Goal: Communication & Community: Answer question/provide support

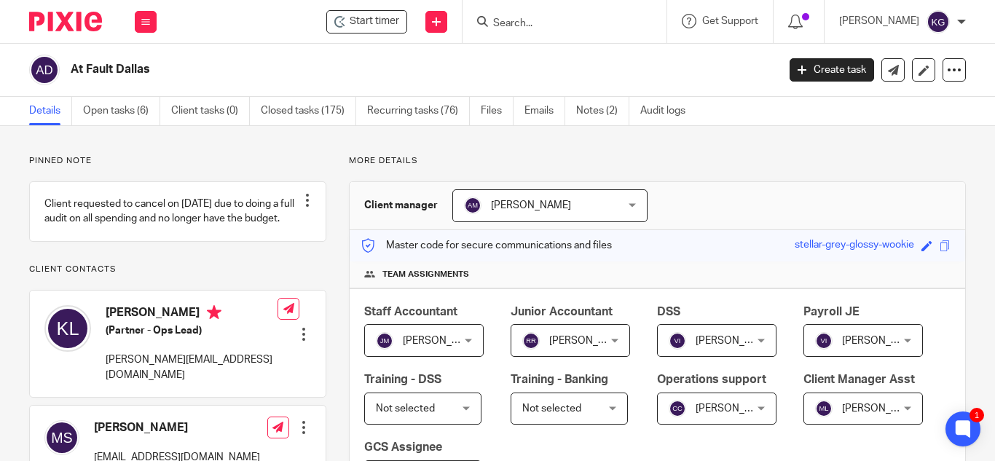
click at [536, 19] on input "Search" at bounding box center [557, 23] width 131 height 13
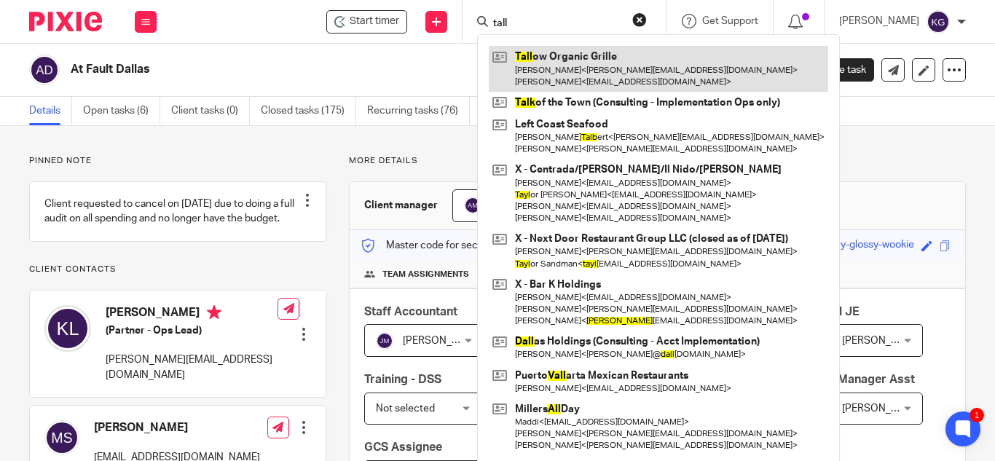
type input "tall"
click at [631, 67] on link at bounding box center [658, 68] width 339 height 45
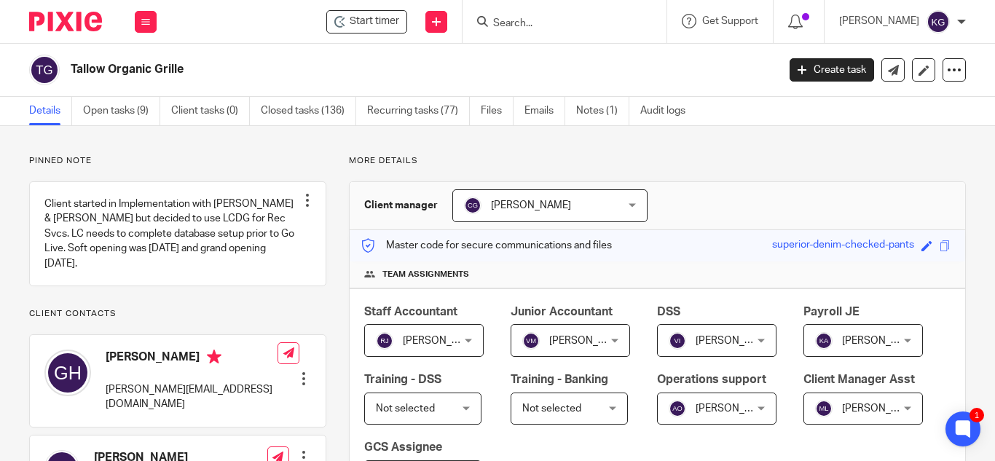
click at [544, 23] on input "Search" at bounding box center [557, 23] width 131 height 13
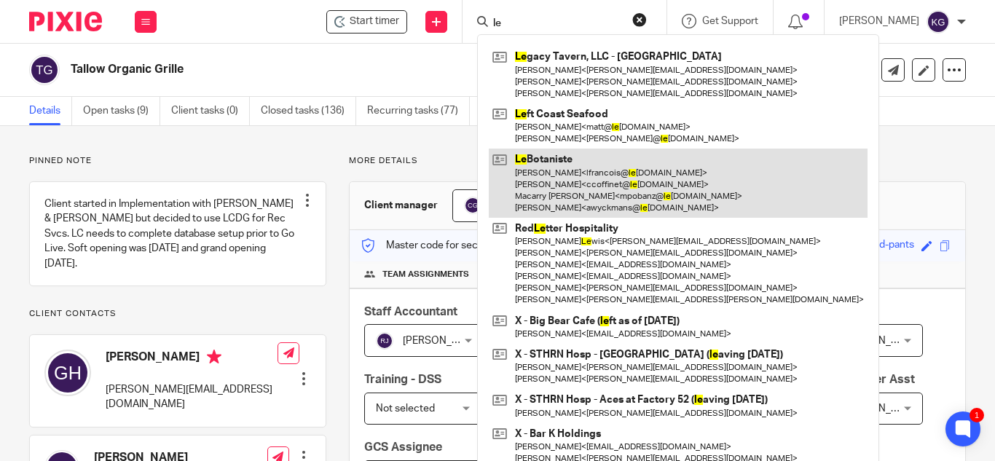
type input "le"
click at [565, 186] on link at bounding box center [678, 183] width 379 height 69
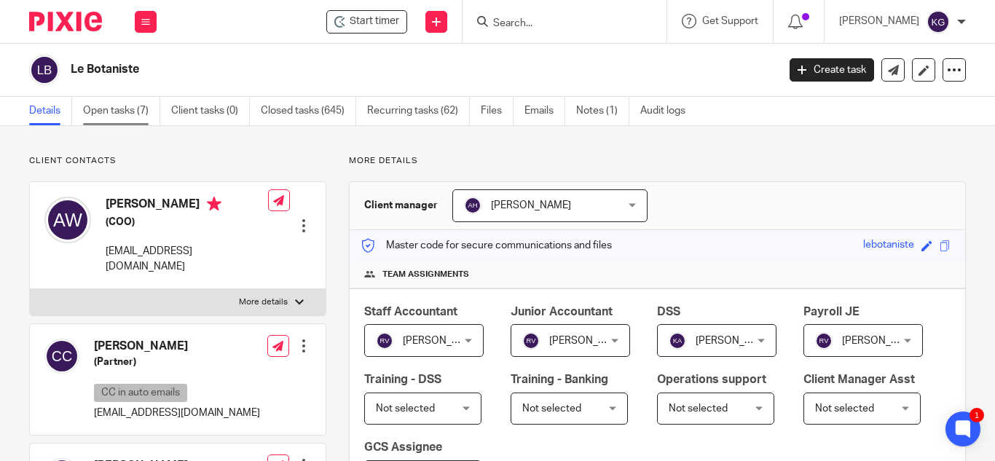
click at [109, 122] on link "Open tasks (7)" at bounding box center [121, 111] width 77 height 28
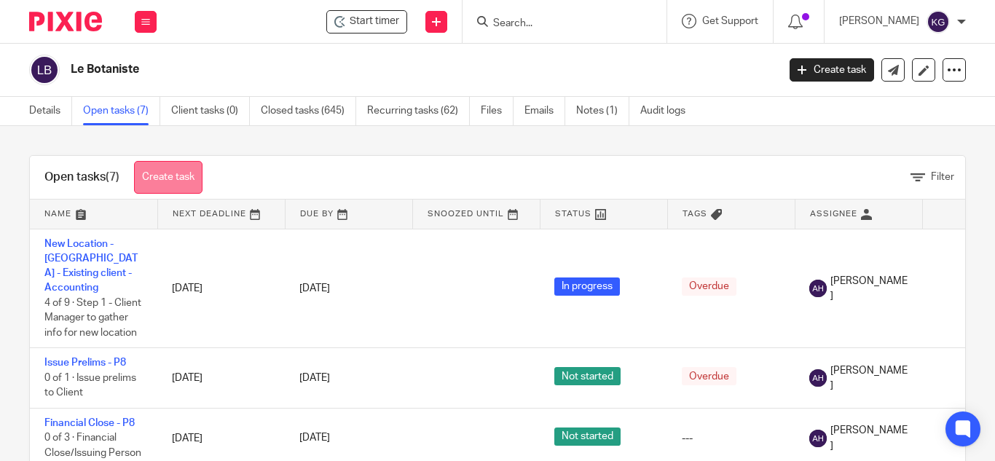
click at [174, 168] on link "Create task" at bounding box center [168, 177] width 68 height 33
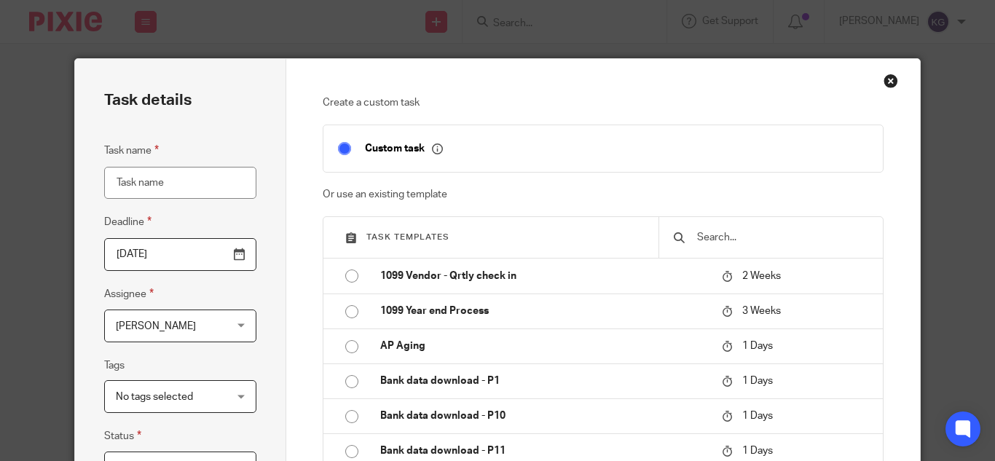
click at [753, 231] on input "text" at bounding box center [782, 237] width 173 height 16
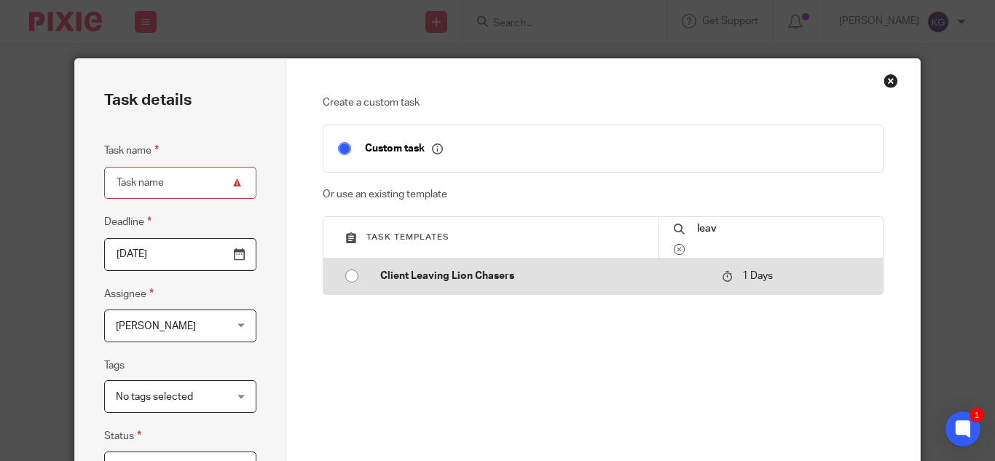
type input "leav"
click at [345, 277] on input "radio" at bounding box center [352, 276] width 28 height 28
type input "2025-09-16"
type input "Client Leaving Lion Chasers"
checkbox input "false"
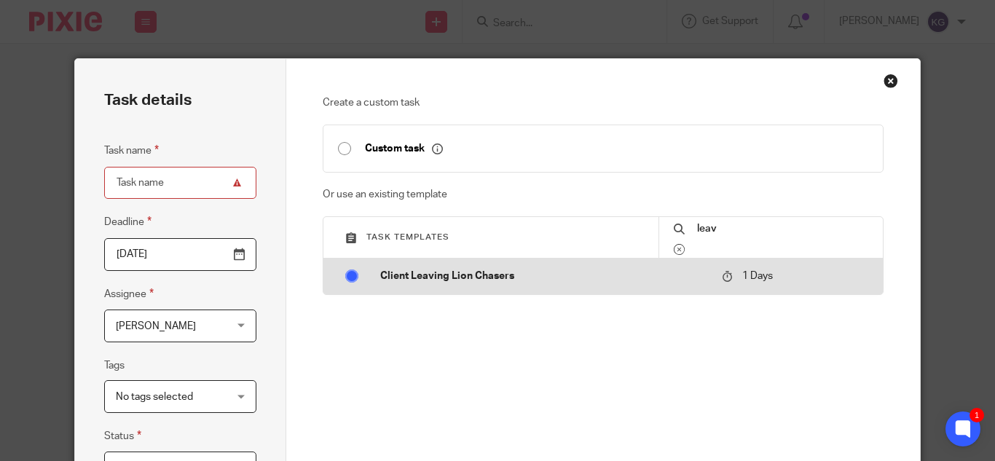
radio input "false"
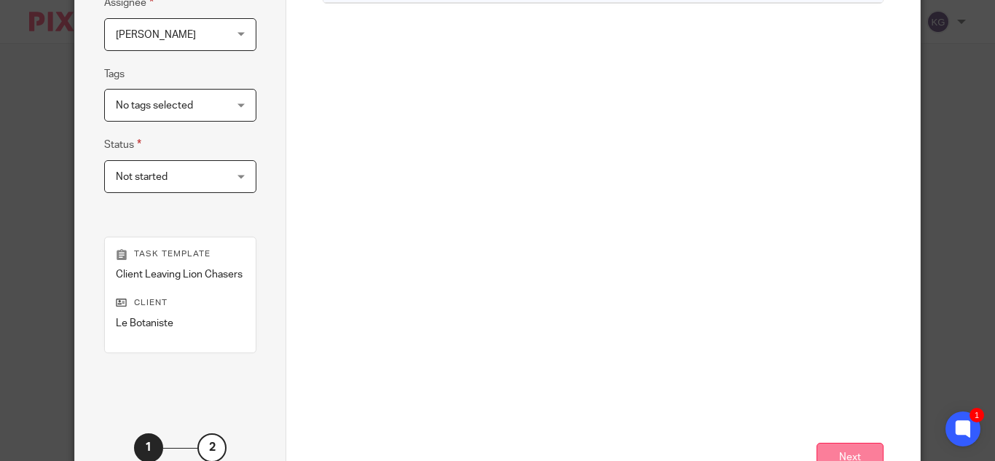
scroll to position [399, 0]
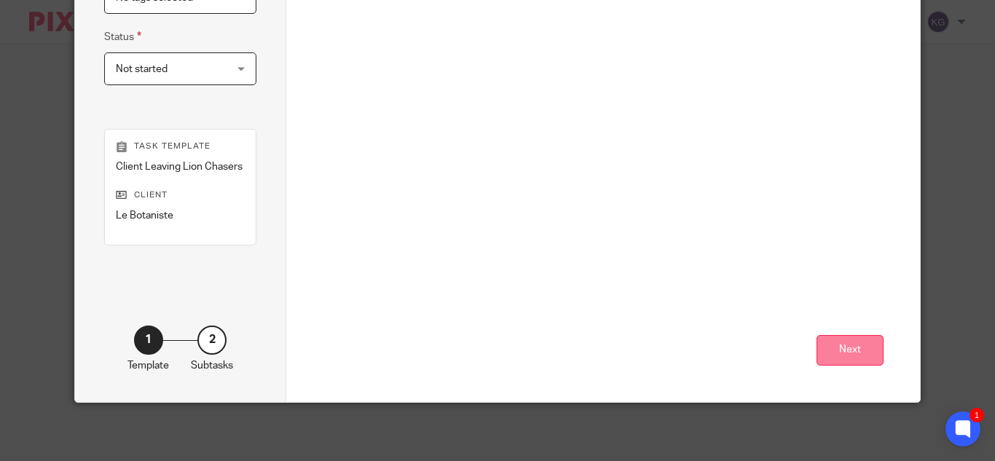
click at [859, 353] on button "Next" at bounding box center [850, 350] width 67 height 31
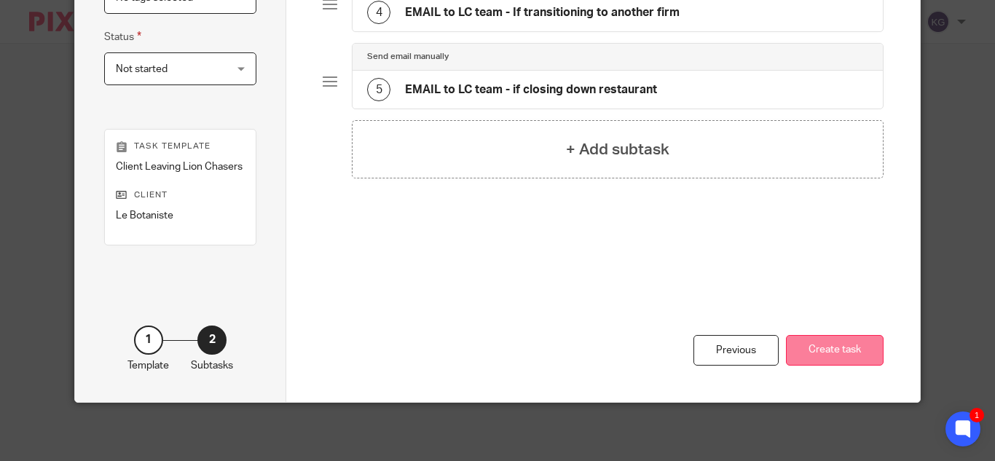
click at [841, 359] on button "Create task" at bounding box center [835, 350] width 98 height 31
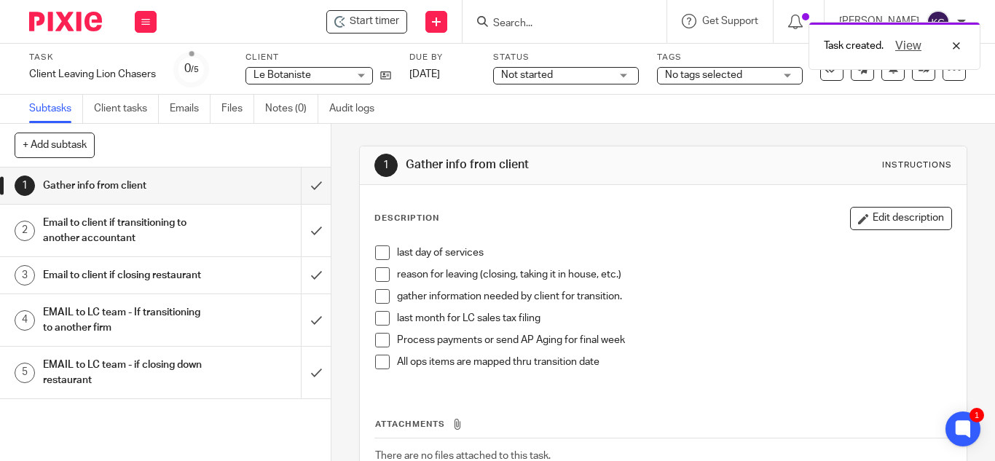
click at [109, 233] on h1 "Email to client if transitioning to another accountant" at bounding box center [124, 230] width 162 height 37
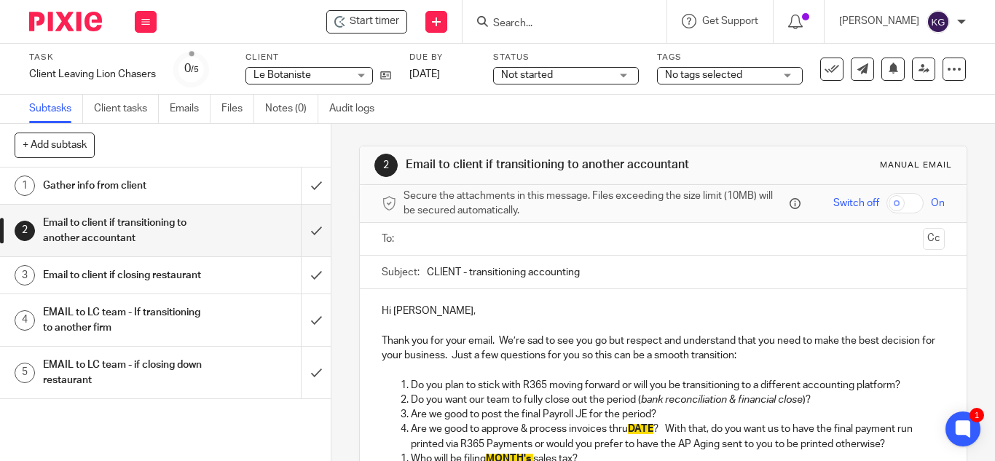
click at [576, 237] on input "text" at bounding box center [663, 239] width 508 height 17
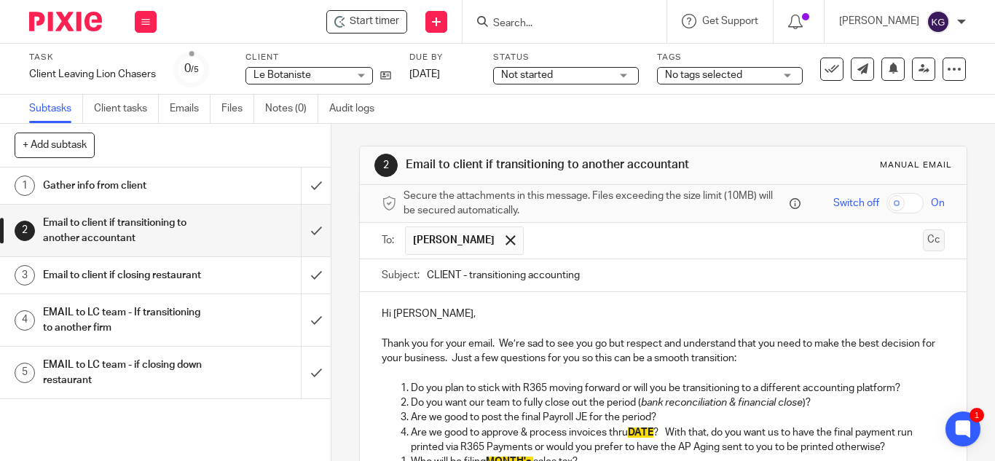
click at [923, 238] on button "Cc" at bounding box center [934, 240] width 22 height 22
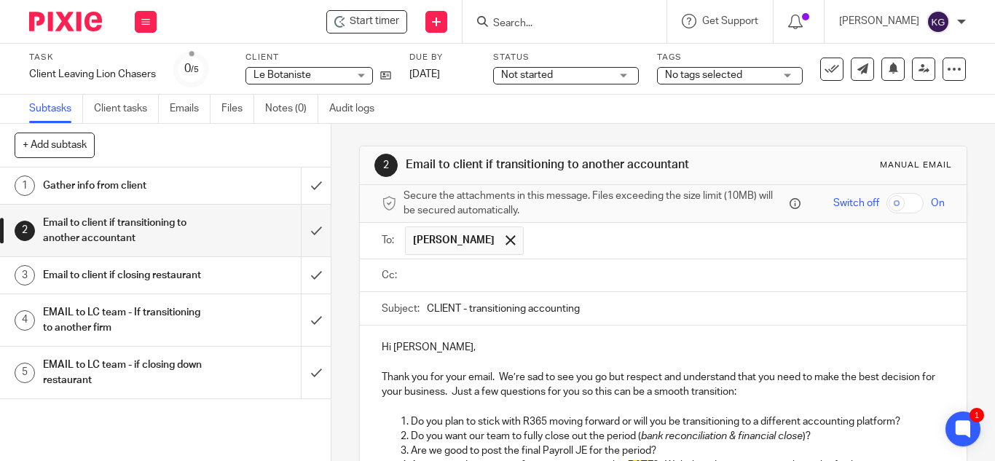
click at [484, 272] on input "text" at bounding box center [674, 275] width 530 height 17
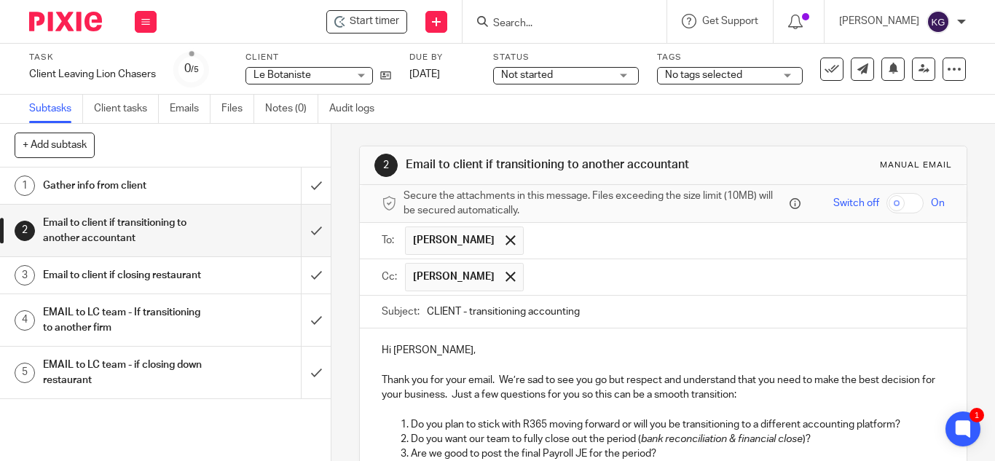
click at [550, 280] on input "text" at bounding box center [735, 277] width 408 height 28
click at [679, 274] on input "text" at bounding box center [796, 277] width 286 height 28
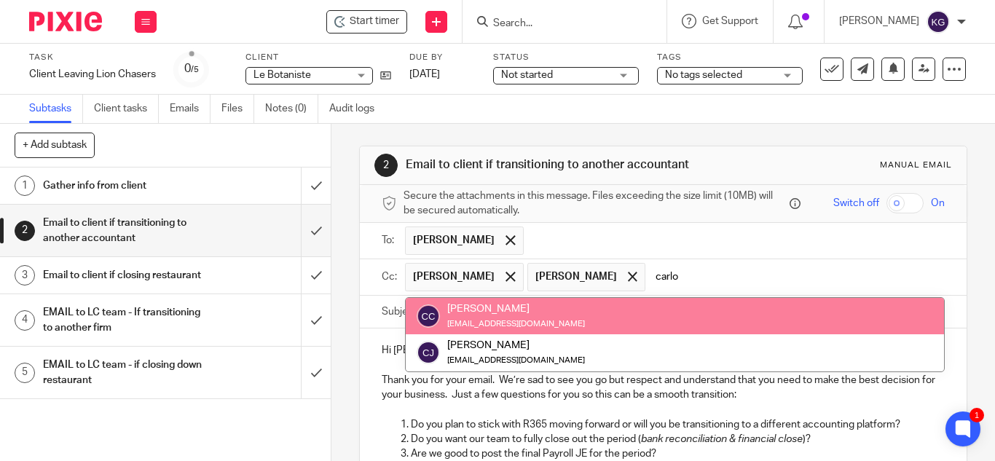
type input "carlo"
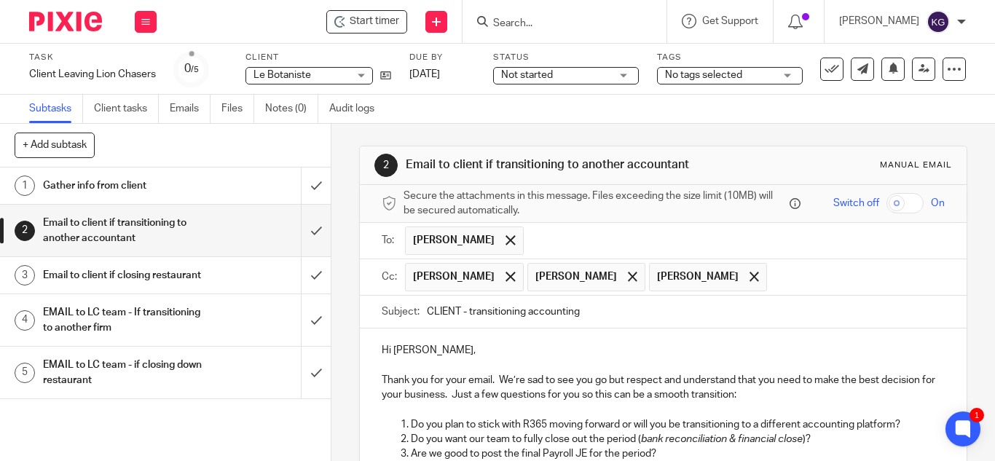
click at [835, 278] on input "text" at bounding box center [856, 277] width 165 height 28
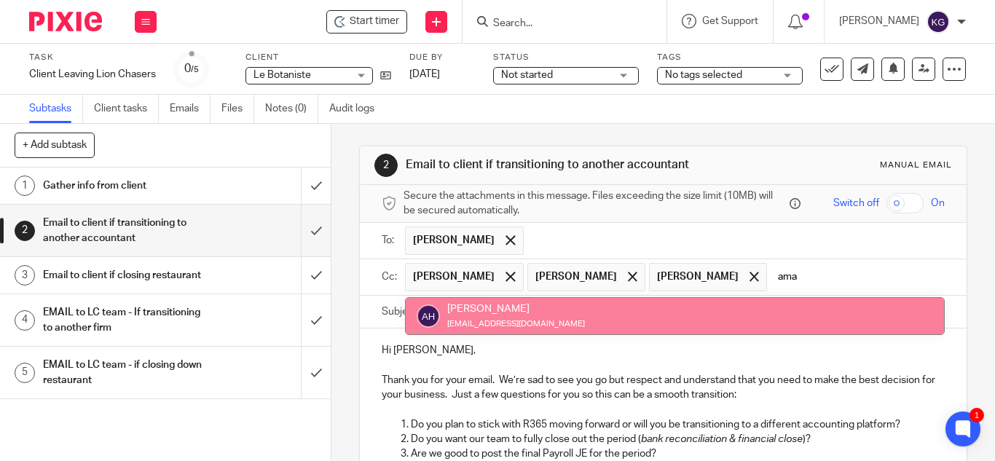
type input "ama"
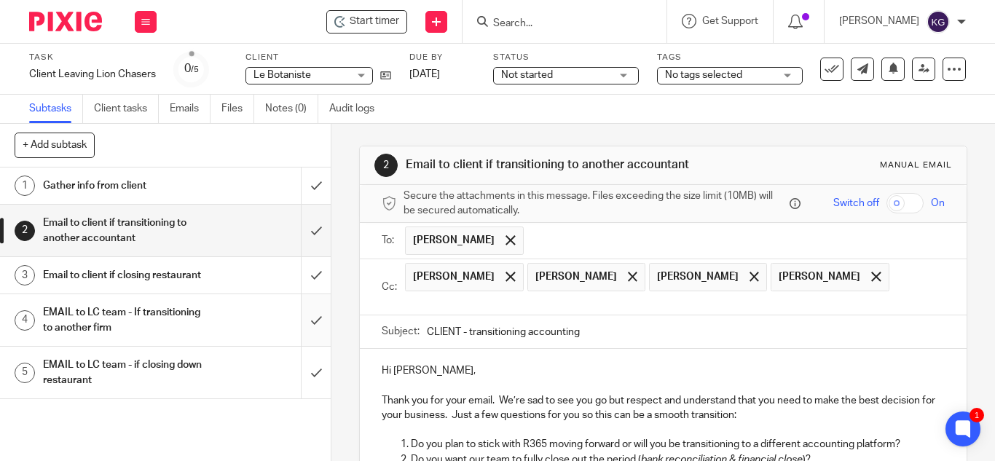
drag, startPoint x: 460, startPoint y: 327, endPoint x: 302, endPoint y: 335, distance: 158.3
click at [361, 341] on div "Subject: CLIENT - transitioning accounting" at bounding box center [663, 332] width 607 height 34
click at [661, 337] on input "LeBotaniste - transitioning accounting" at bounding box center [686, 331] width 518 height 33
type input "LeBotaniste - transitioning accounting"
click at [414, 372] on p "Hi Alizee," at bounding box center [663, 371] width 563 height 15
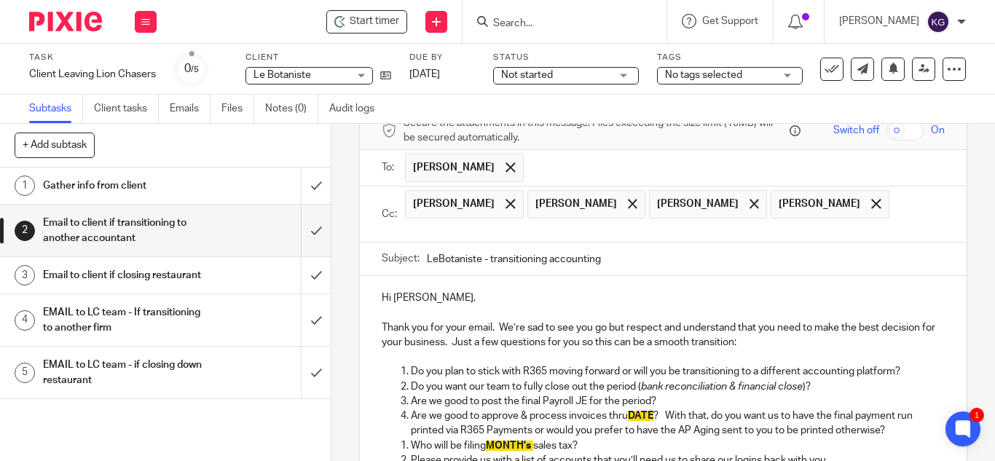
scroll to position [146, 0]
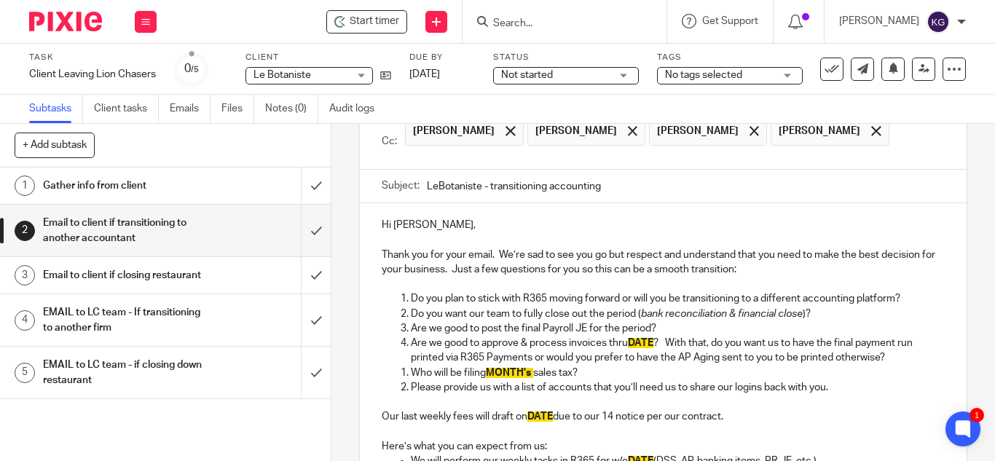
click at [837, 310] on p "Do you want our team to fully close out the period ( bank reconciliation & fina…" at bounding box center [678, 314] width 534 height 15
click at [390, 78] on icon at bounding box center [385, 75] width 11 height 11
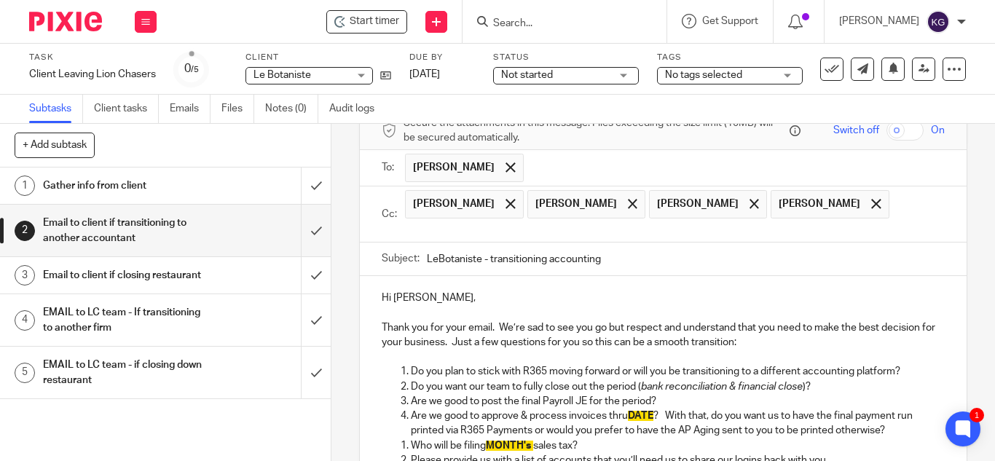
click at [425, 296] on p "Hi Laurent," at bounding box center [663, 298] width 563 height 15
click at [626, 330] on p "Thank you for your email. We’re sad to see you go but respect and understand th…" at bounding box center [663, 336] width 563 height 30
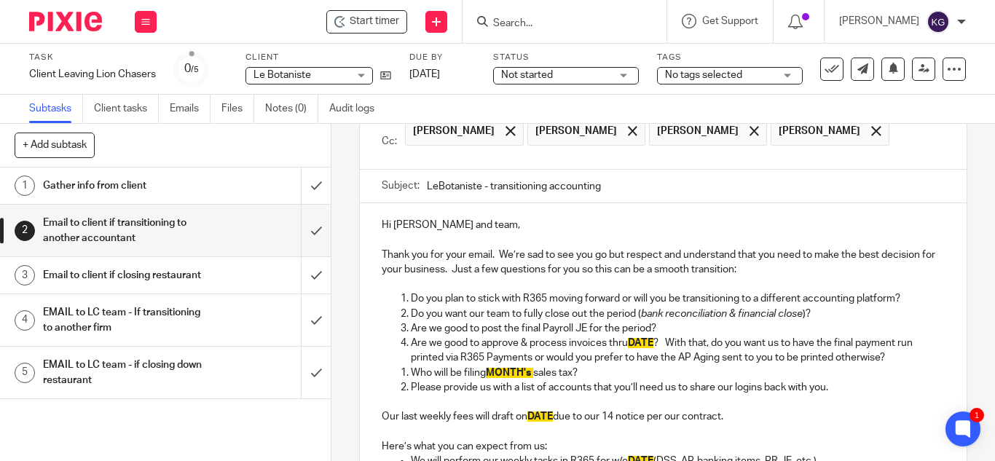
click at [633, 315] on p "Do you want our team to fully close out the period ( bank reconciliation & fina…" at bounding box center [678, 314] width 534 height 15
click at [601, 313] on p "Do you want our team to fully close out the period ( bank reconciliation & fina…" at bounding box center [678, 314] width 534 height 15
click at [634, 315] on p "Do you want our team to fully close out the period ( bank reconciliation & fina…" at bounding box center [678, 314] width 534 height 15
click at [603, 318] on p "Do you want our team to fully close out the period ( bank reconciliation & fina…" at bounding box center [678, 314] width 534 height 15
click at [615, 316] on p "Do you want our team to fully close out period ( bank reconciliation & financia…" at bounding box center [678, 314] width 534 height 15
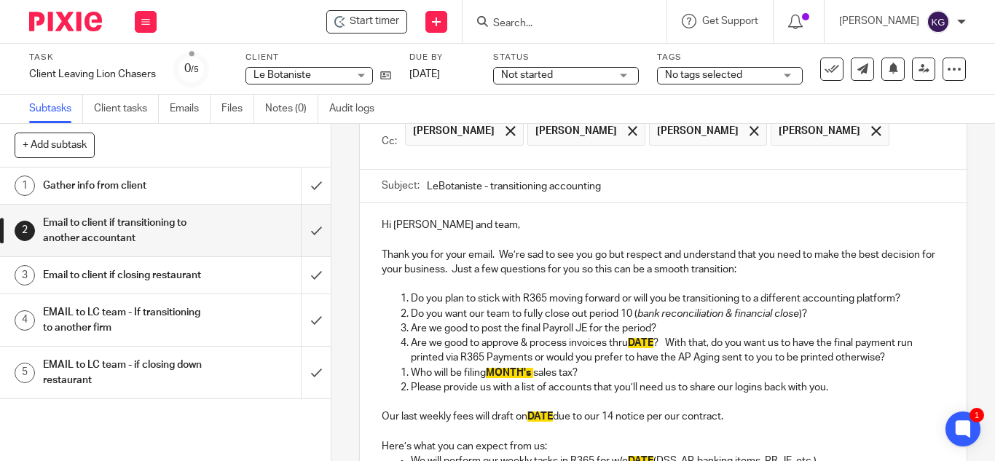
drag, startPoint x: 663, startPoint y: 330, endPoint x: 409, endPoint y: 323, distance: 253.6
click at [411, 323] on p "Are we good to post the final Payroll JE for the period?" at bounding box center [678, 328] width 534 height 15
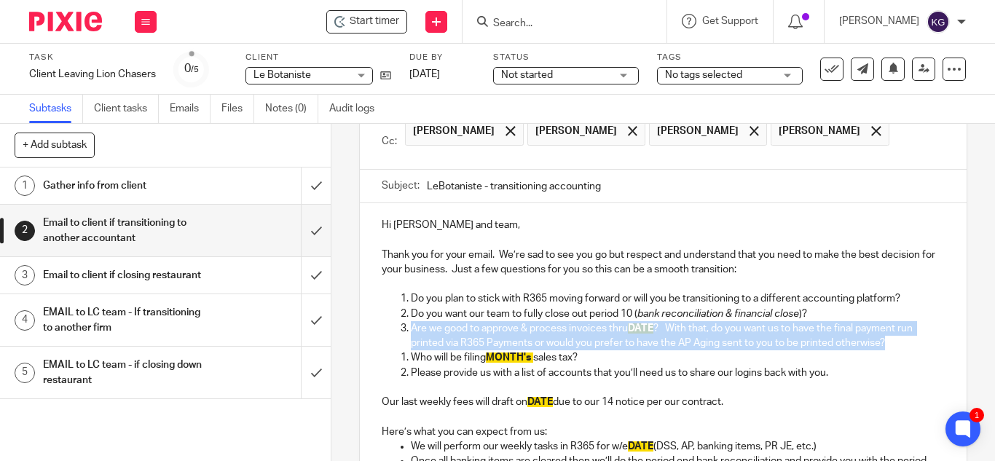
drag, startPoint x: 884, startPoint y: 341, endPoint x: 403, endPoint y: 326, distance: 481.0
click at [411, 326] on li "Are we good to approve & process invoices thru DATE ? With that, do you want us…" at bounding box center [678, 336] width 534 height 30
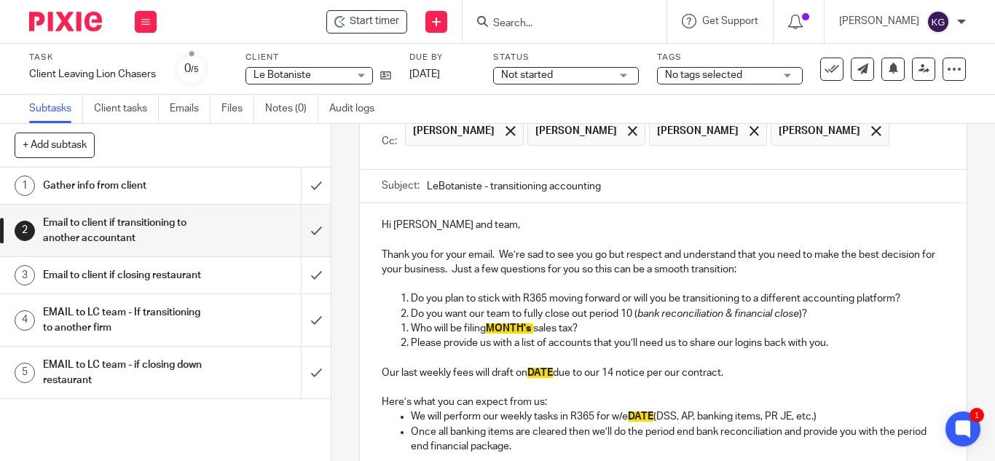
click at [573, 328] on p "Who will be filing MONTH's sales tax?" at bounding box center [678, 328] width 534 height 15
drag, startPoint x: 573, startPoint y: 328, endPoint x: 420, endPoint y: 324, distance: 153.0
click at [420, 324] on p "Who will be filing MONTH's sales tax?" at bounding box center [678, 328] width 534 height 15
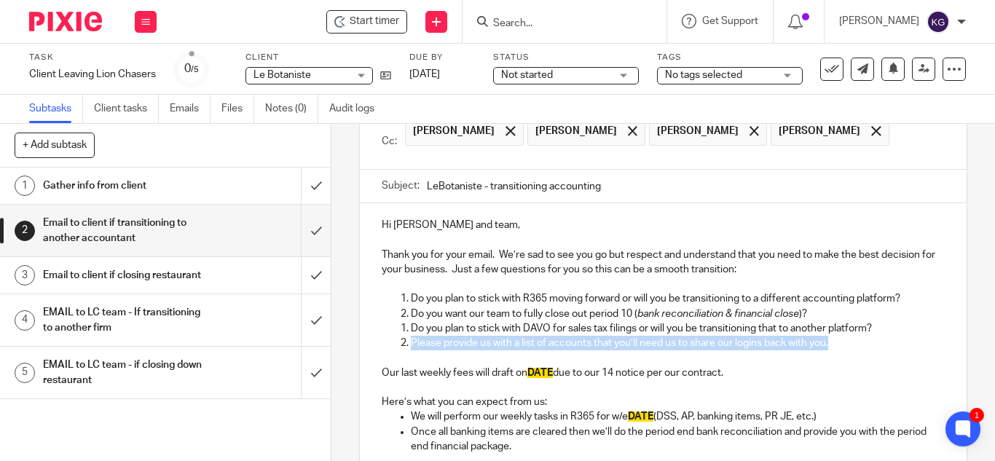
drag, startPoint x: 843, startPoint y: 343, endPoint x: 401, endPoint y: 342, distance: 441.5
click at [411, 342] on li "Please provide us with a list of accounts that you’ll need us to share our logi…" at bounding box center [678, 343] width 534 height 15
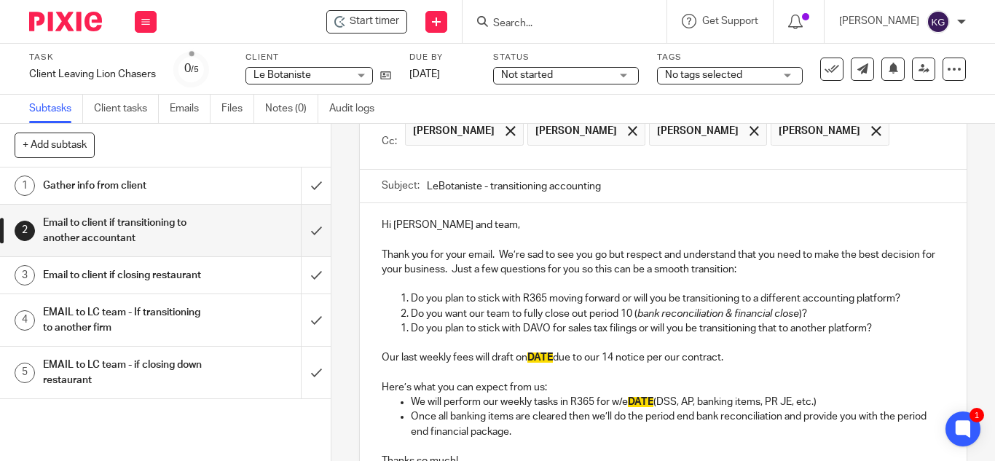
click at [411, 330] on p "Do you plan to stick with DAVO for sales tax filings or will you be transitioni…" at bounding box center [678, 328] width 534 height 15
drag, startPoint x: 733, startPoint y: 354, endPoint x: 378, endPoint y: 360, distance: 354.8
click at [382, 360] on p "Our last weekly fees will draft on DATE due to our 14 notice per our contract." at bounding box center [663, 357] width 563 height 15
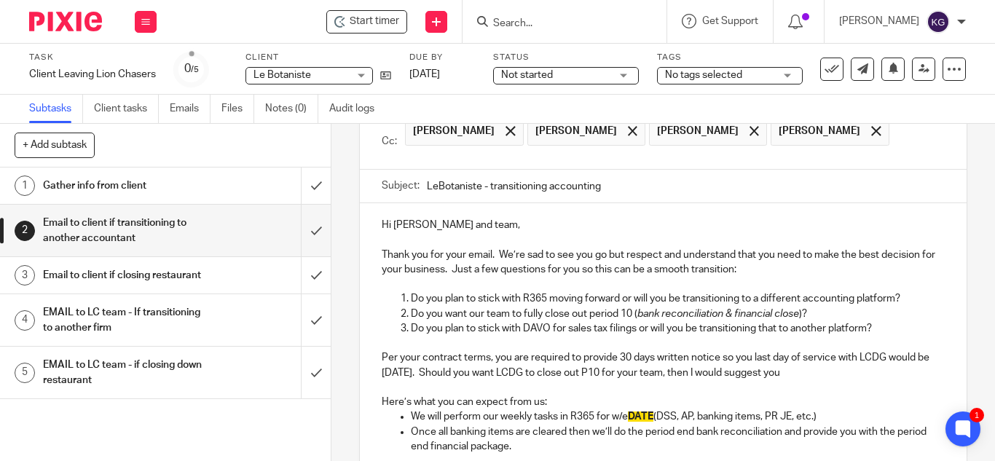
click at [812, 372] on p "Per your contract terms, you are required to provide 30 days written notice so …" at bounding box center [663, 365] width 563 height 30
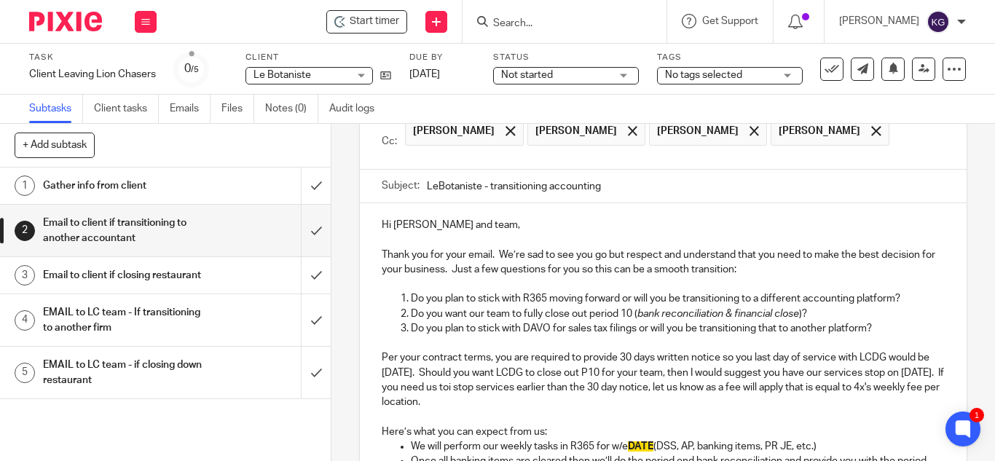
scroll to position [219, 0]
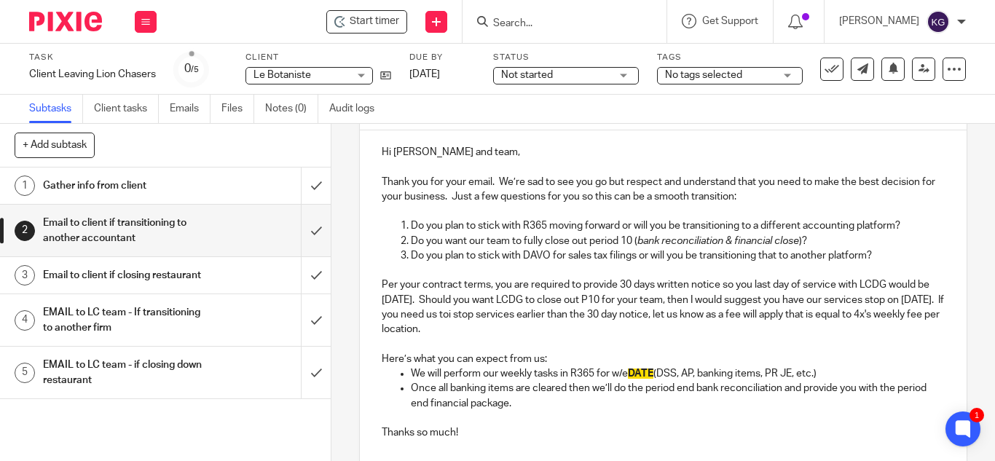
click at [411, 374] on p "We will perform our weekly tasks in R365 for w/e DATE (DSS, AP, banking items, …" at bounding box center [678, 373] width 534 height 15
click at [535, 359] on p "Here’s what you can expect from us:" at bounding box center [663, 359] width 563 height 15
click at [538, 358] on p "Here’s what you can expect from us:" at bounding box center [663, 359] width 563 height 15
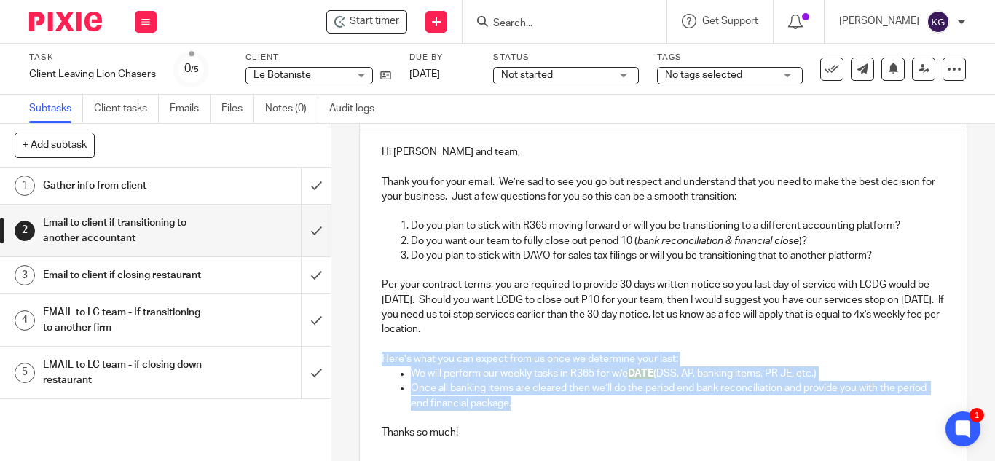
drag, startPoint x: 541, startPoint y: 404, endPoint x: 362, endPoint y: 353, distance: 185.4
click at [362, 353] on div "Hi Laurent and team, Thank you for your email. We’re sad to see you go but resp…" at bounding box center [663, 290] width 607 height 321
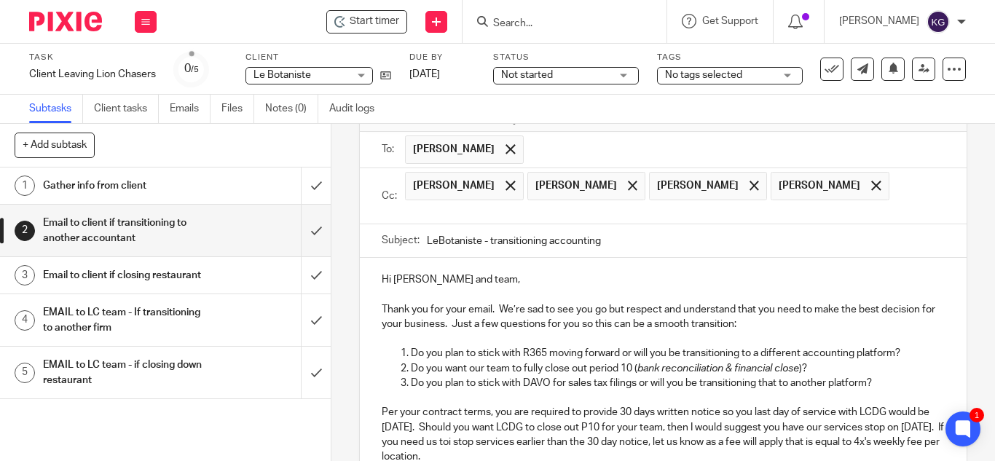
scroll to position [237, 0]
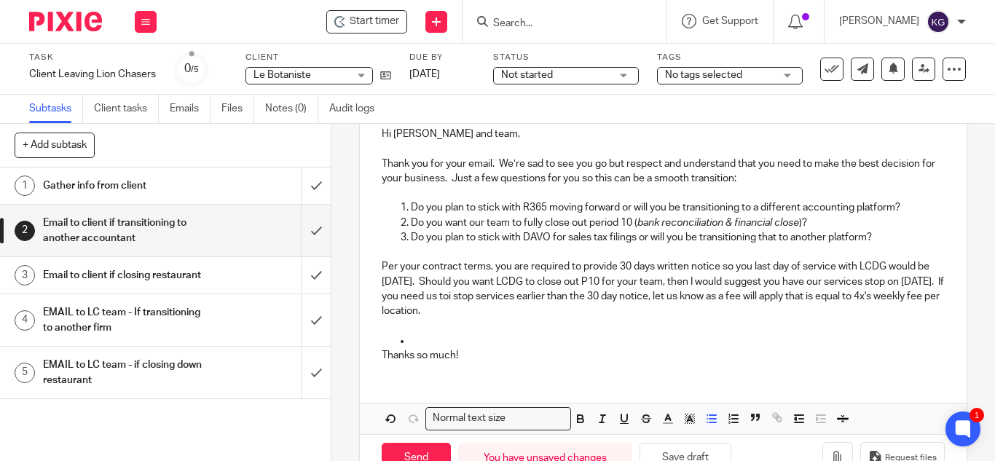
click at [450, 334] on p at bounding box center [678, 341] width 534 height 15
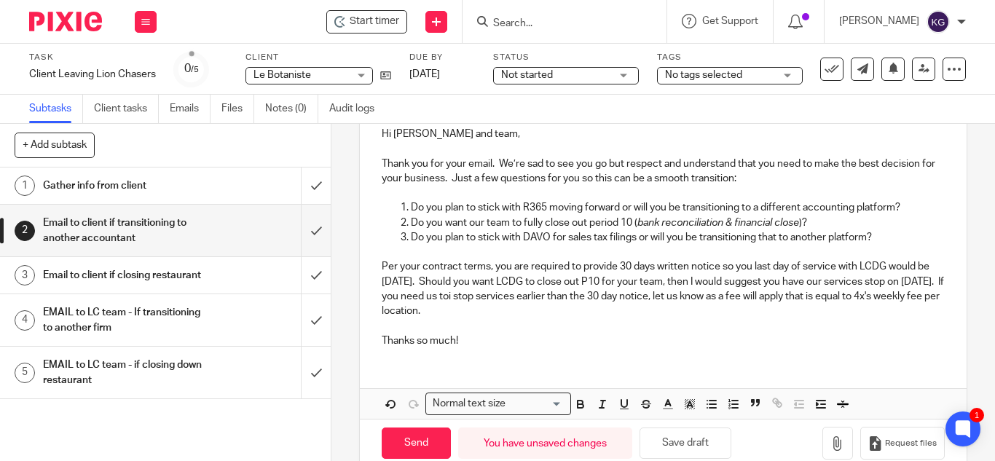
scroll to position [164, 0]
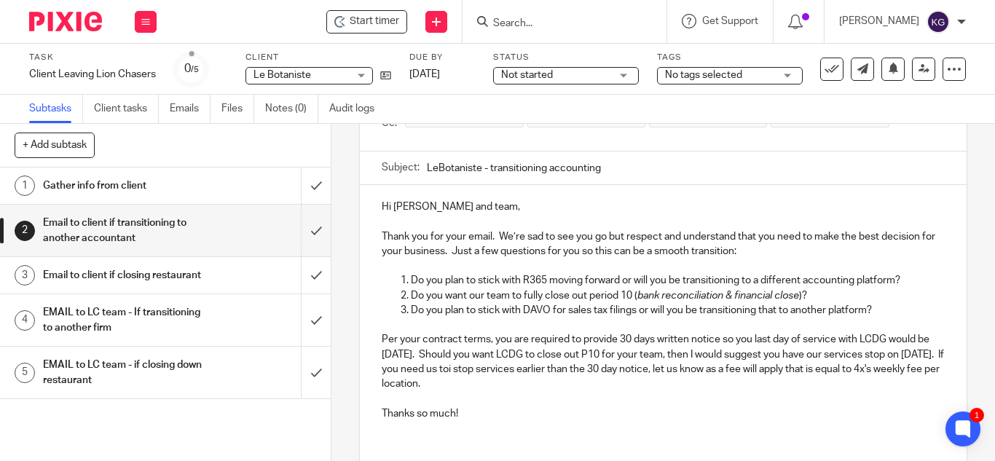
drag, startPoint x: 544, startPoint y: 386, endPoint x: 410, endPoint y: 243, distance: 196.4
click at [372, 235] on div "Hi Laurent and team, Thank you for your email. We’re sad to see you go but resp…" at bounding box center [663, 308] width 607 height 247
copy div "Thank you for your email. We’re sad to see you go but respect and understand th…"
click at [730, 260] on p at bounding box center [663, 266] width 563 height 15
click at [433, 277] on p "Do you plan to stick with R365 moving forward or will you be transitioning to a…" at bounding box center [678, 280] width 534 height 15
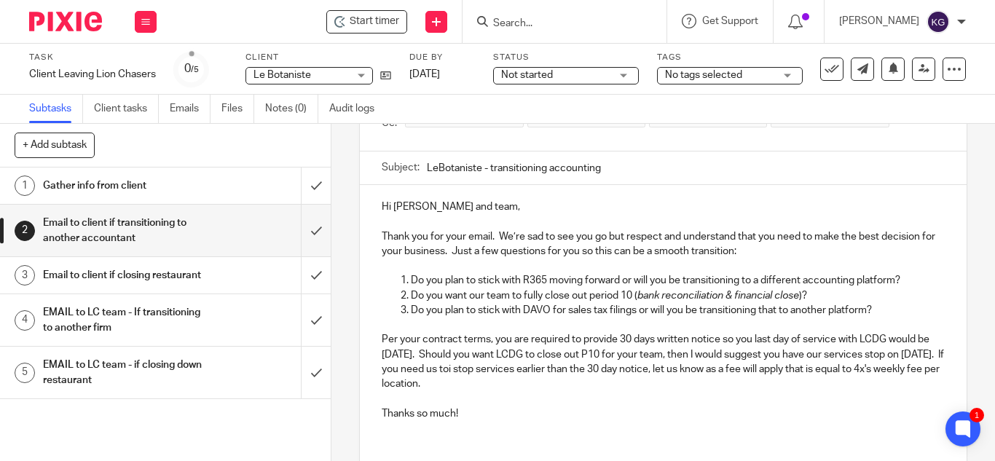
drag, startPoint x: 374, startPoint y: 232, endPoint x: 519, endPoint y: 390, distance: 213.9
click at [519, 390] on div "Hi Laurent and team, Thank you for your email. We’re sad to see you go but resp…" at bounding box center [663, 308] width 607 height 247
click at [600, 200] on p "Hi Laurent and team," at bounding box center [663, 207] width 563 height 15
click at [592, 235] on p "Thank you for your email. We’re sad to see you go but respect and understand th…" at bounding box center [663, 244] width 563 height 30
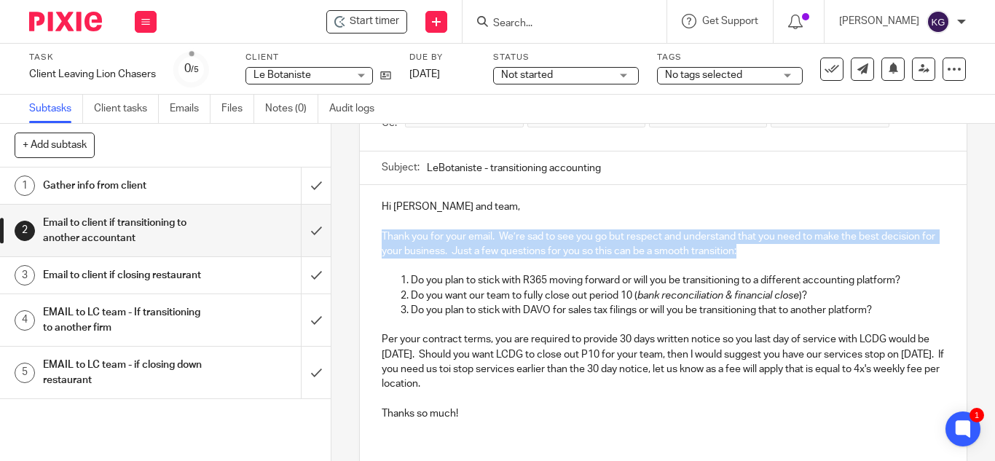
click at [592, 235] on p "Thank you for your email. We’re sad to see you go but respect and understand th…" at bounding box center [663, 244] width 563 height 30
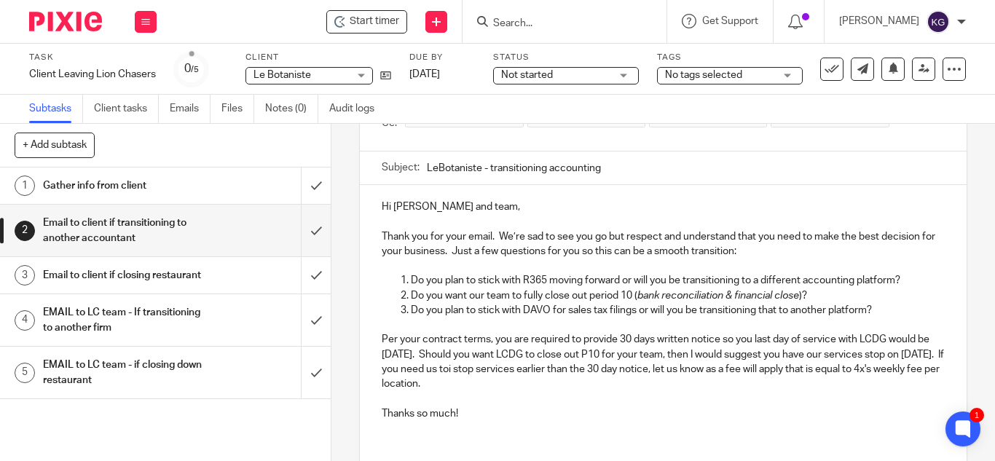
click at [516, 227] on p at bounding box center [663, 221] width 563 height 15
drag, startPoint x: 437, startPoint y: 235, endPoint x: 541, endPoint y: 413, distance: 206.3
click at [541, 413] on div "Hi Laurent and team, Thank you for your email. We’re sad to see you go but resp…" at bounding box center [663, 308] width 607 height 247
click at [614, 240] on p "Thank you for your email. We’re sad to see you go but respect and understand th…" at bounding box center [663, 244] width 563 height 30
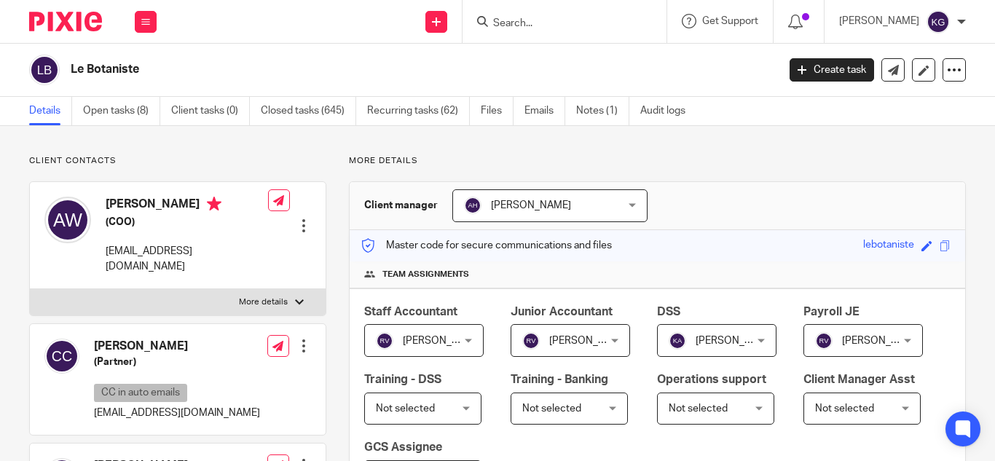
scroll to position [364, 0]
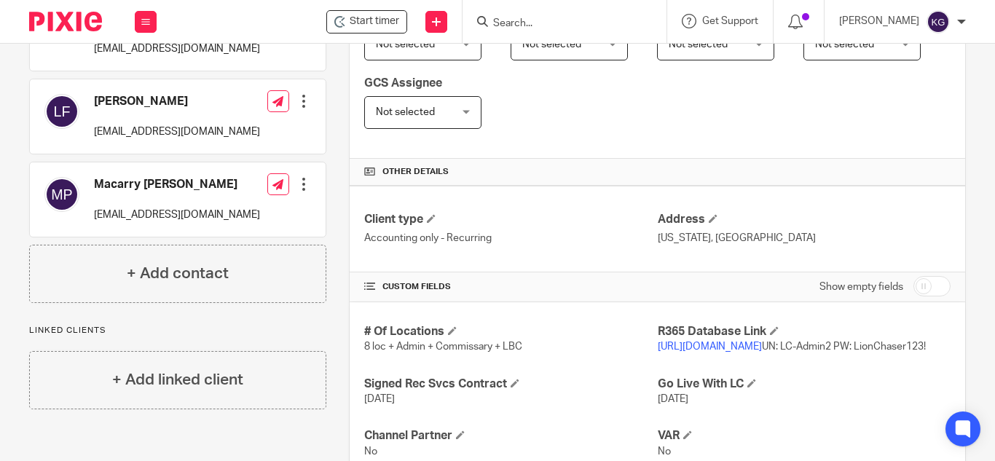
click at [748, 350] on link "[URL][DOMAIN_NAME]" at bounding box center [710, 347] width 104 height 10
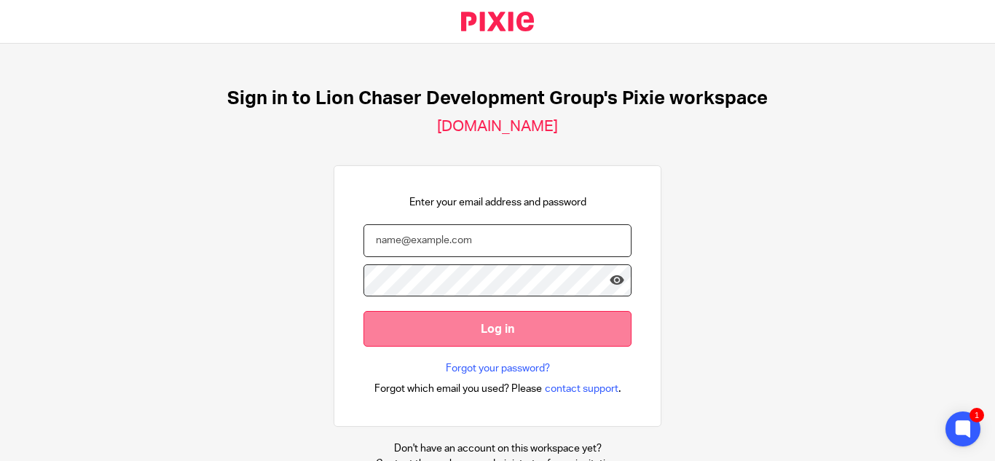
type input "kgeros@lcdevgroup.com"
click at [504, 338] on input "Log in" at bounding box center [498, 329] width 268 height 36
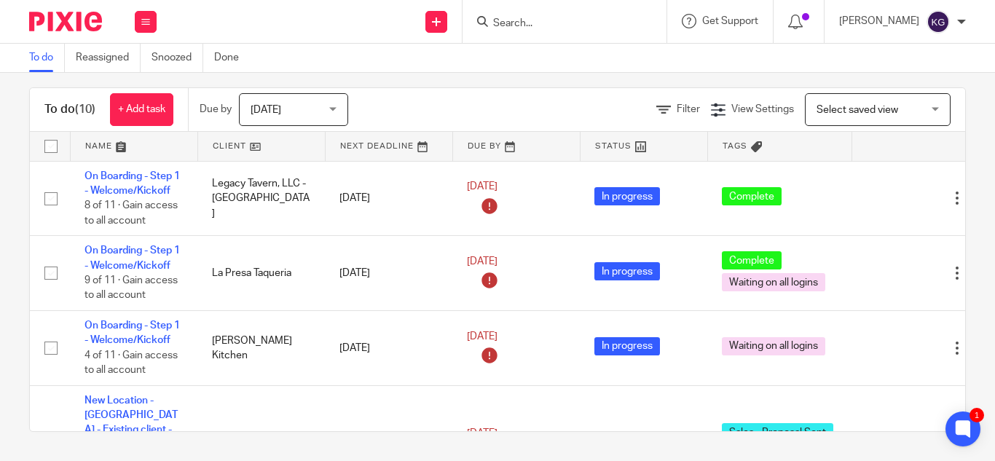
scroll to position [219, 0]
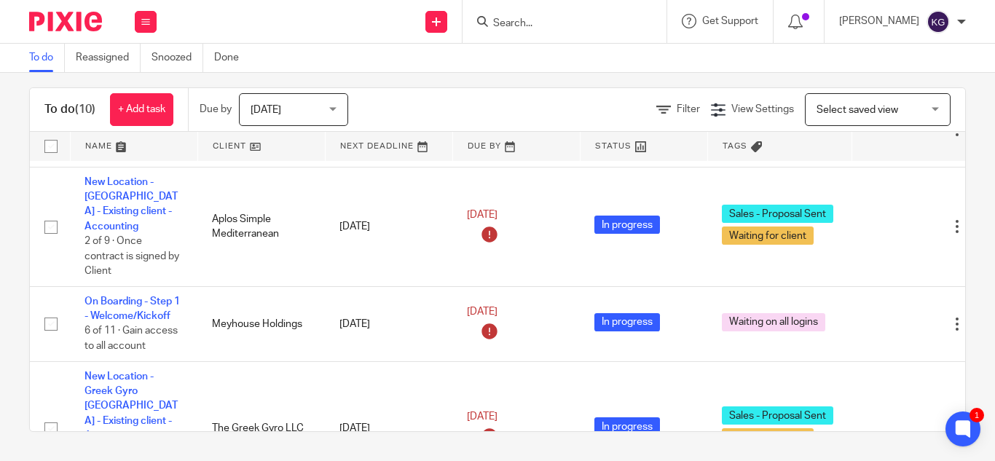
click at [555, 23] on input "Search" at bounding box center [557, 23] width 131 height 13
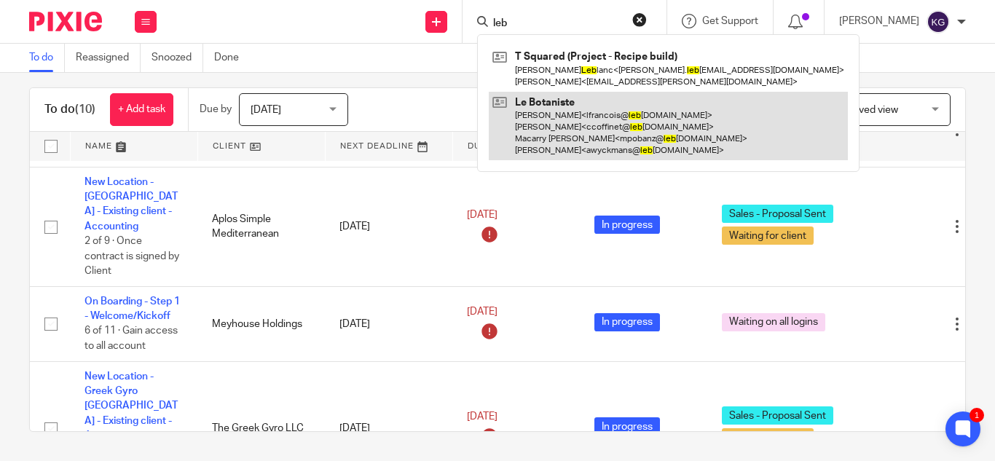
type input "leb"
click at [573, 143] on link at bounding box center [668, 126] width 359 height 69
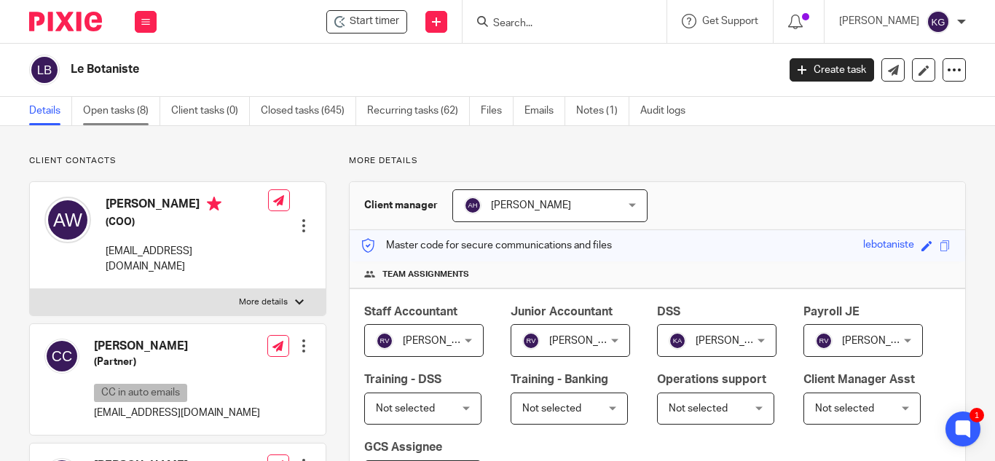
click at [115, 114] on link "Open tasks (8)" at bounding box center [121, 111] width 77 height 28
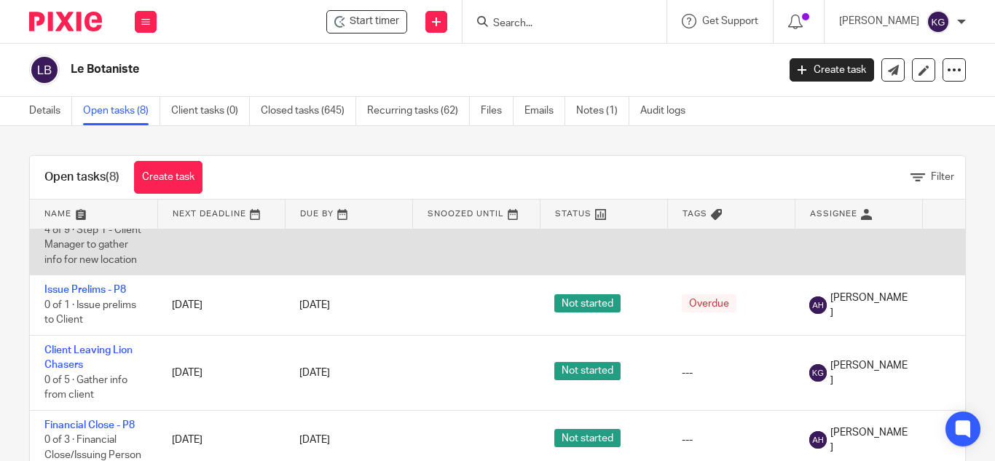
scroll to position [146, 0]
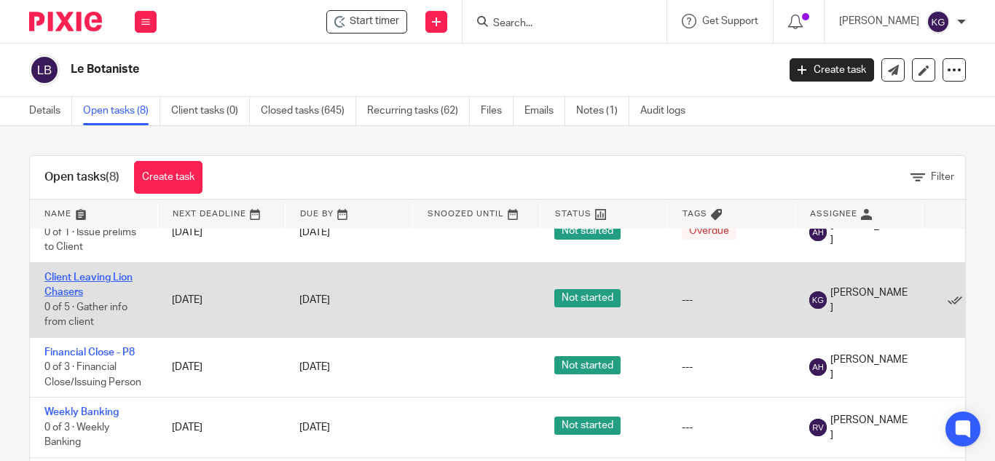
click at [87, 278] on link "Client Leaving Lion Chasers" at bounding box center [88, 284] width 88 height 25
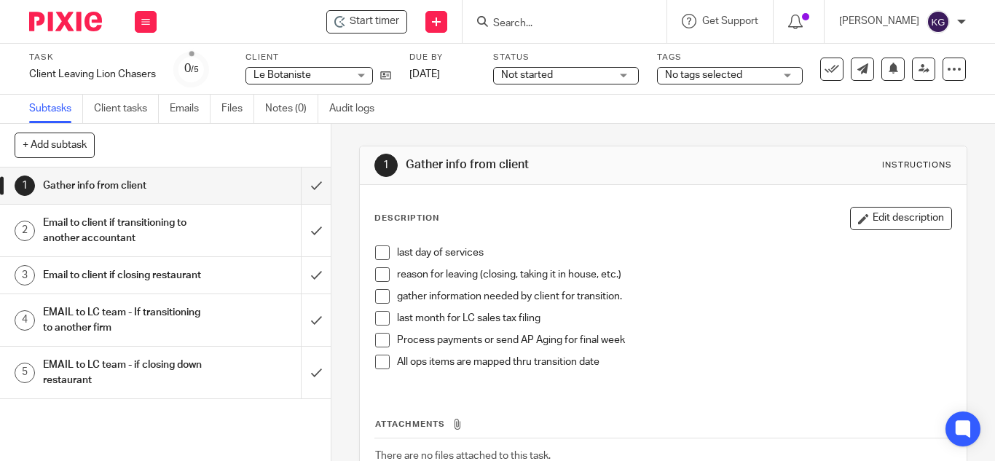
click at [123, 227] on h1 "Email to client if transitioning to another accountant" at bounding box center [124, 230] width 162 height 37
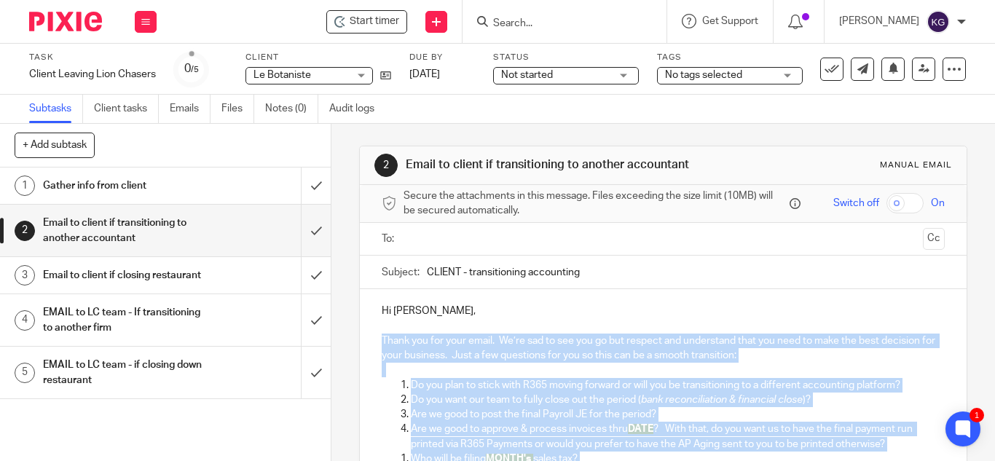
drag, startPoint x: 578, startPoint y: 284, endPoint x: 373, endPoint y: 339, distance: 212.1
click at [373, 339] on div "Hi Alizee, Thank you for your email. We’re sad to see you go but respect and un…" at bounding box center [663, 457] width 607 height 336
paste div
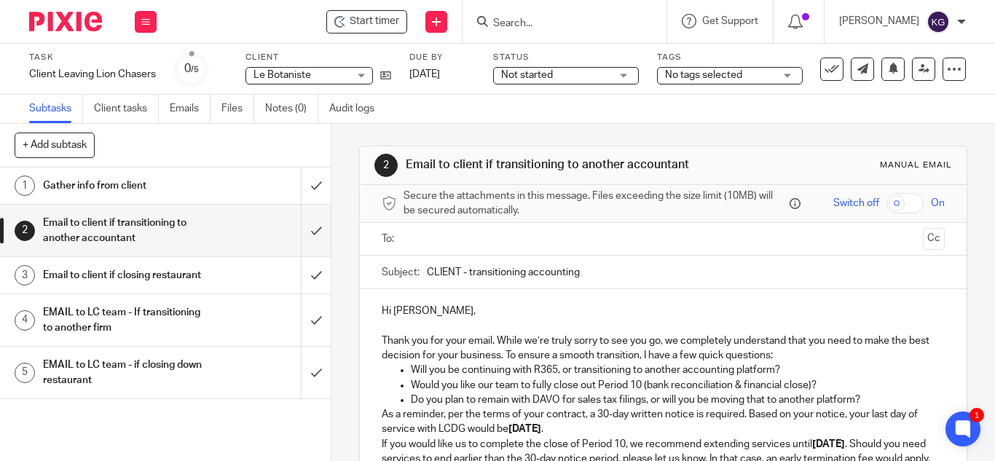
scroll to position [66, 0]
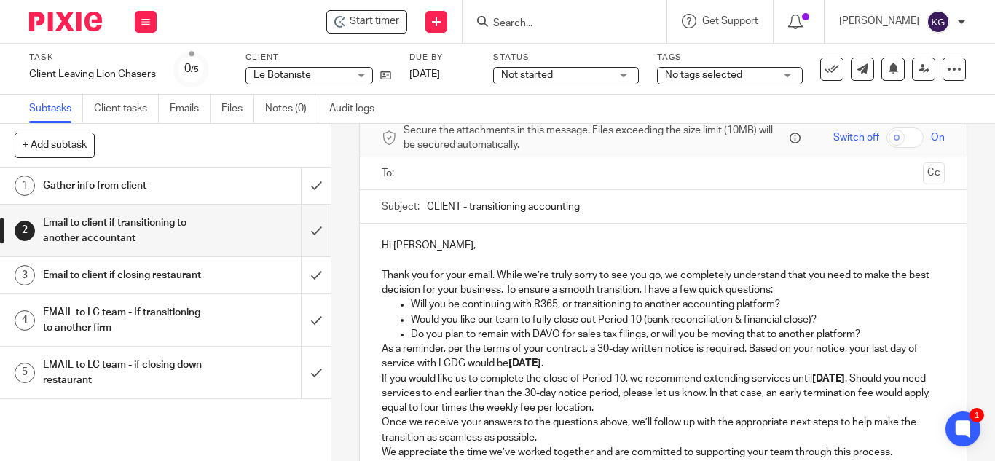
click at [418, 242] on p "Hi Alizee," at bounding box center [663, 245] width 563 height 15
click at [454, 168] on input "text" at bounding box center [663, 173] width 508 height 17
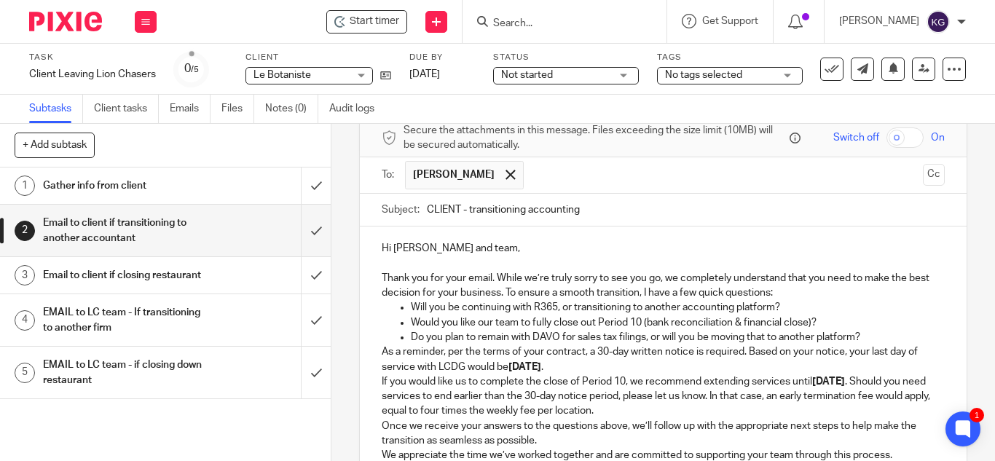
click at [549, 175] on input "text" at bounding box center [724, 175] width 386 height 28
click at [677, 182] on input "text" at bounding box center [785, 175] width 264 height 28
click at [923, 178] on button "Cc" at bounding box center [934, 175] width 22 height 22
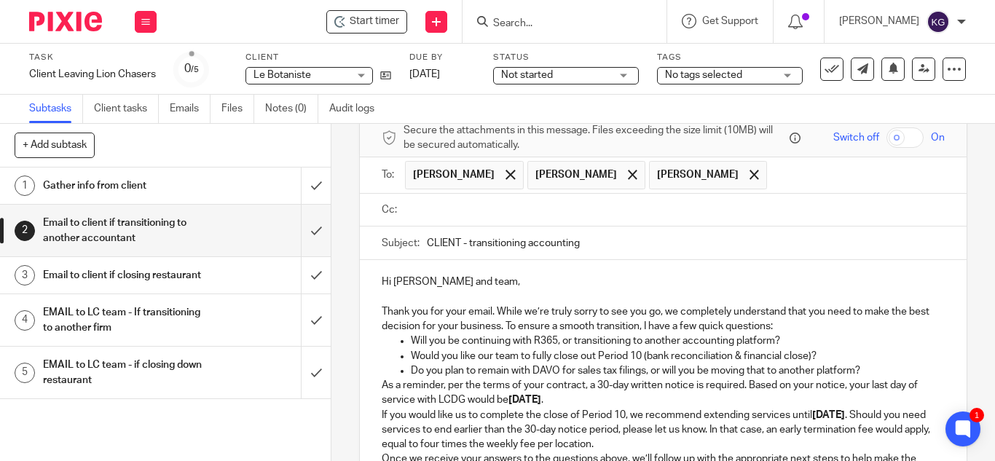
click at [559, 216] on input "text" at bounding box center [674, 210] width 530 height 17
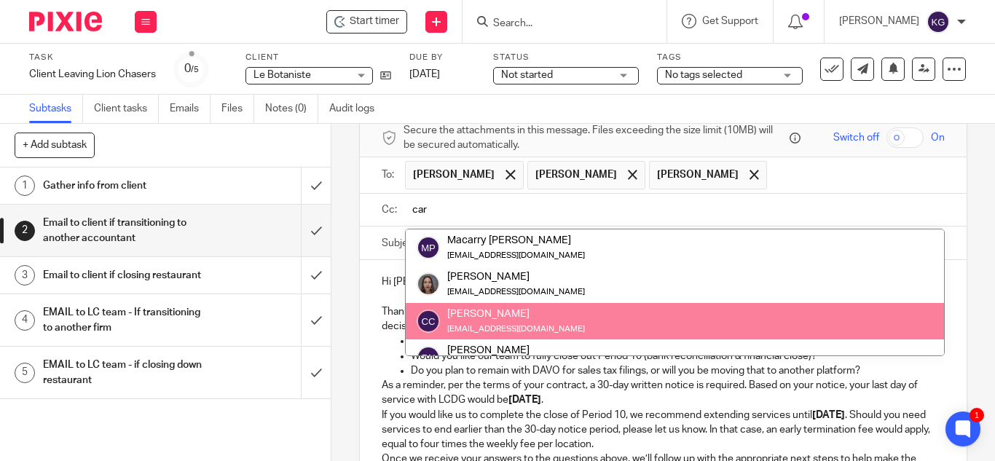
type input "car"
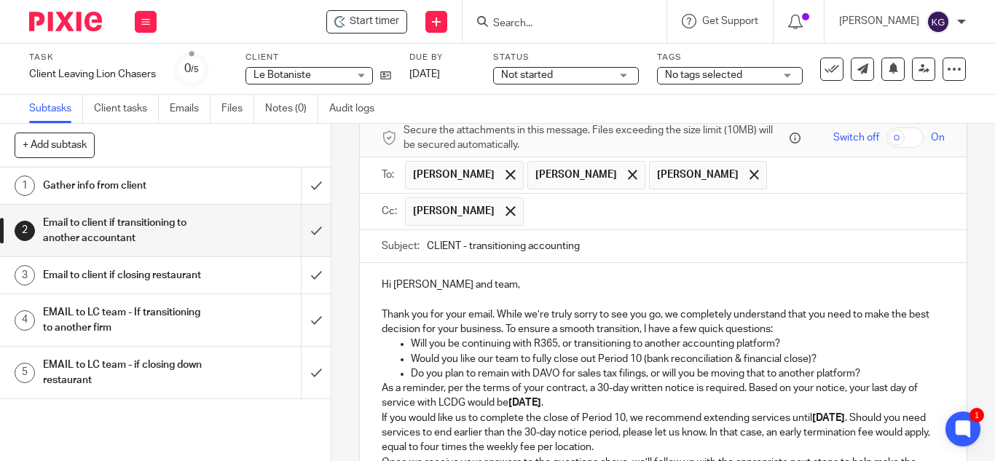
click at [560, 215] on input "text" at bounding box center [735, 211] width 408 height 28
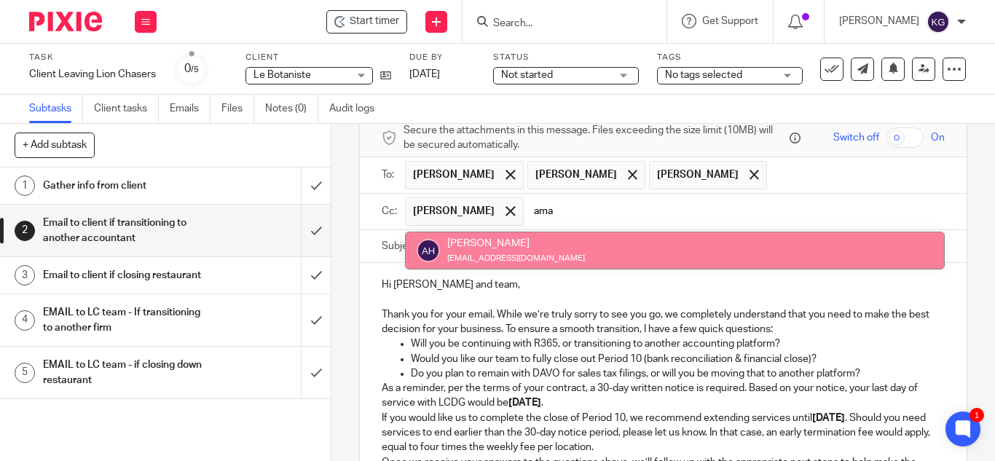
type input "ama"
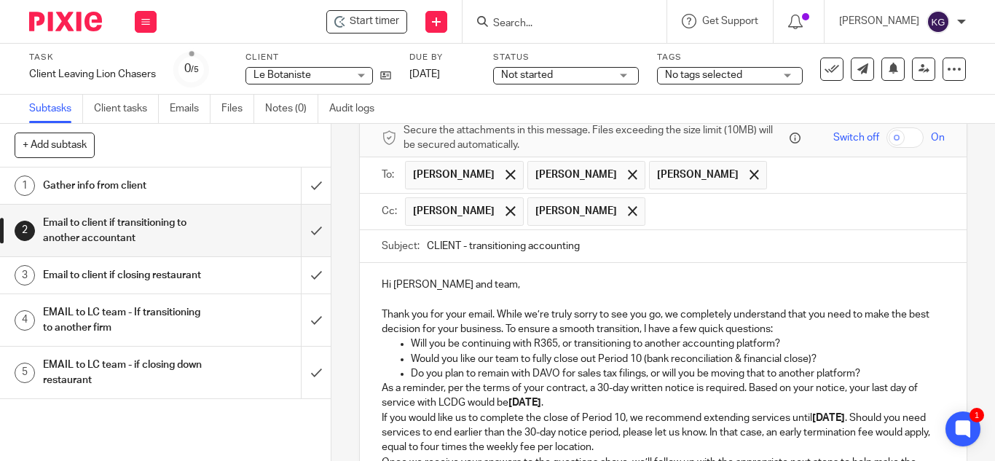
click at [664, 211] on input "text" at bounding box center [796, 211] width 286 height 28
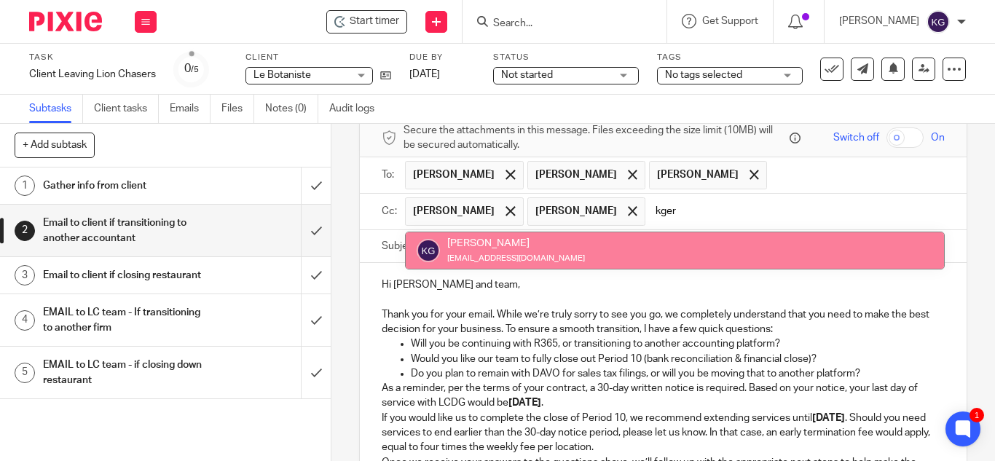
type input "kger"
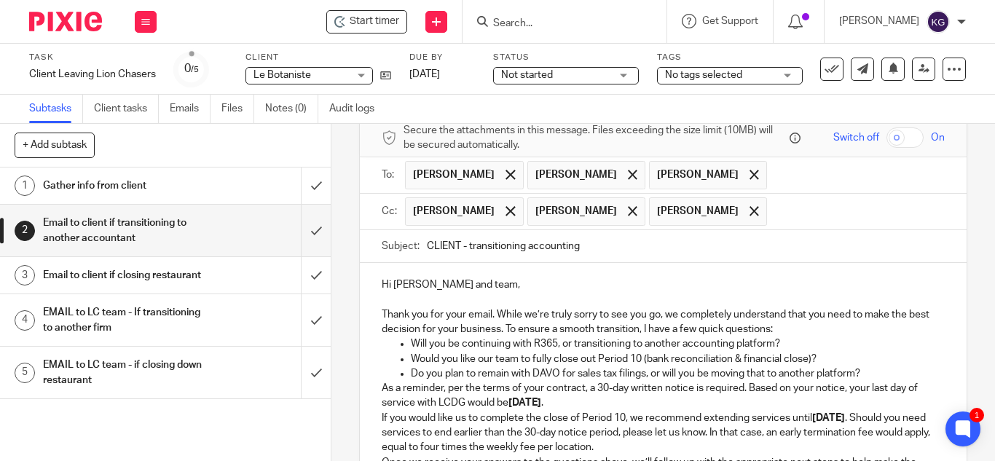
drag, startPoint x: 457, startPoint y: 242, endPoint x: 273, endPoint y: 211, distance: 186.1
click at [305, 226] on div "+ Add subtask Cancel + Add 1 Gather info from client 2 Email to client if trans…" at bounding box center [497, 292] width 995 height 337
type input "LeBotaniste - transitioning accounting"
click at [802, 329] on p "Thank you for your email. While we’re truly sorry to see you go, we completely …" at bounding box center [663, 322] width 563 height 30
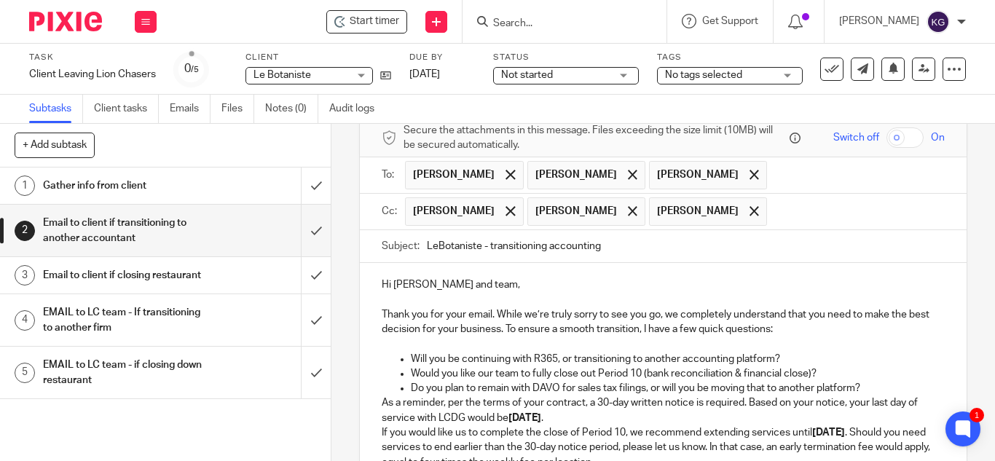
click at [866, 386] on p "Do you plan to remain with DAVO for sales tax filings, or will you be moving th…" at bounding box center [678, 388] width 534 height 15
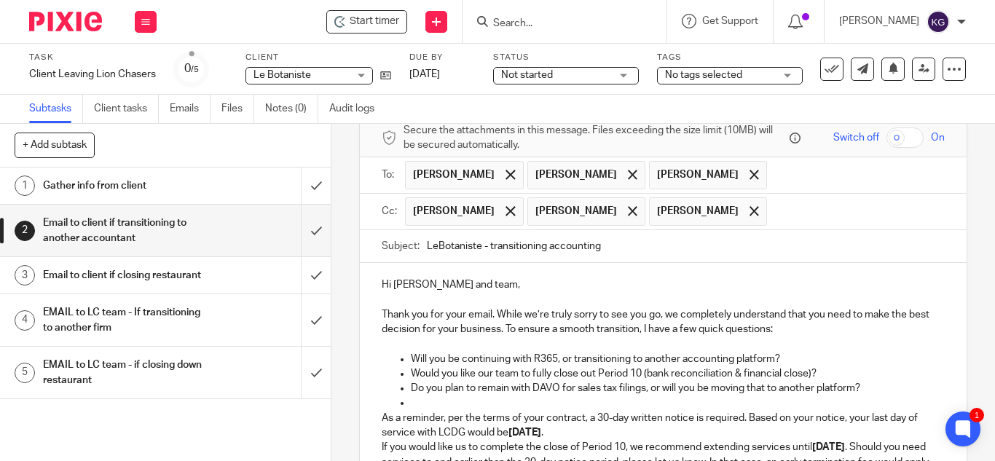
scroll to position [138, 0]
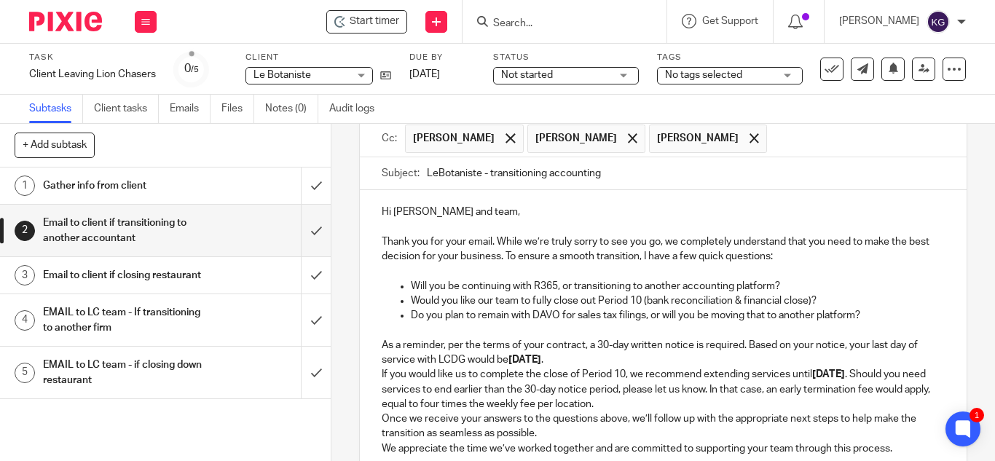
click at [623, 356] on p "As a reminder, per the terms of your contract, a 30-day written notice is requi…" at bounding box center [663, 353] width 563 height 30
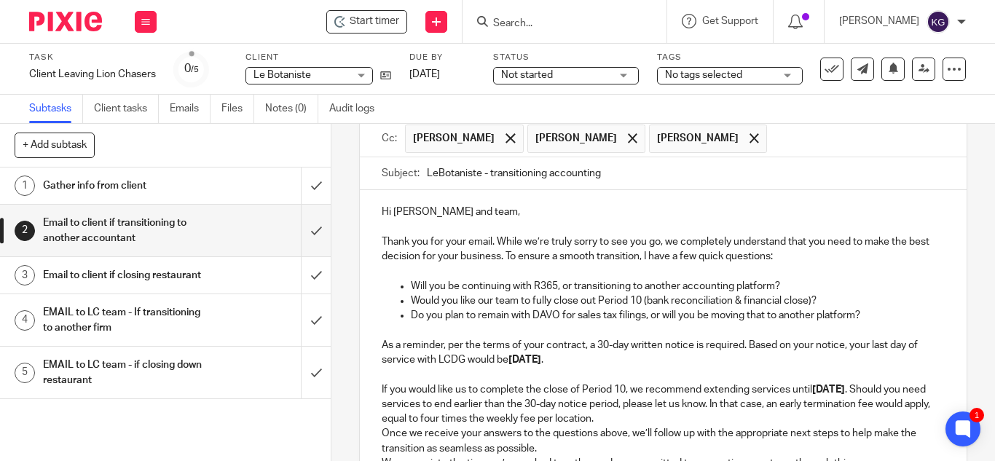
scroll to position [211, 0]
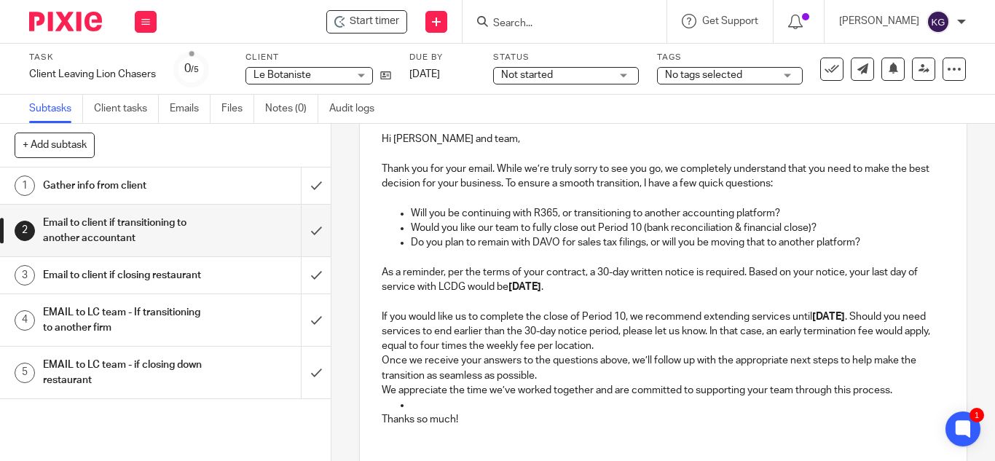
click at [730, 346] on p "If you would like us to complete the close of Period 10, we recommend extending…" at bounding box center [663, 332] width 563 height 44
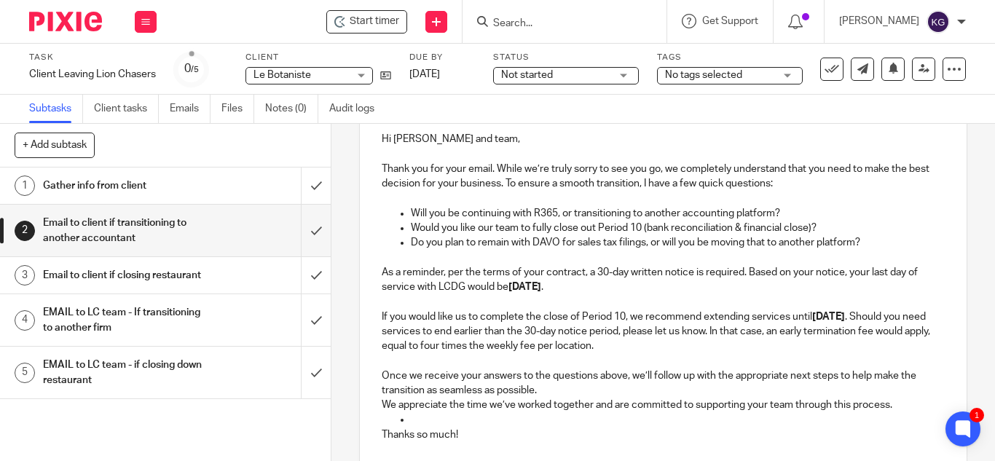
click at [554, 383] on p "Once we receive your answers to the questions above, we’ll follow up with the a…" at bounding box center [663, 384] width 563 height 30
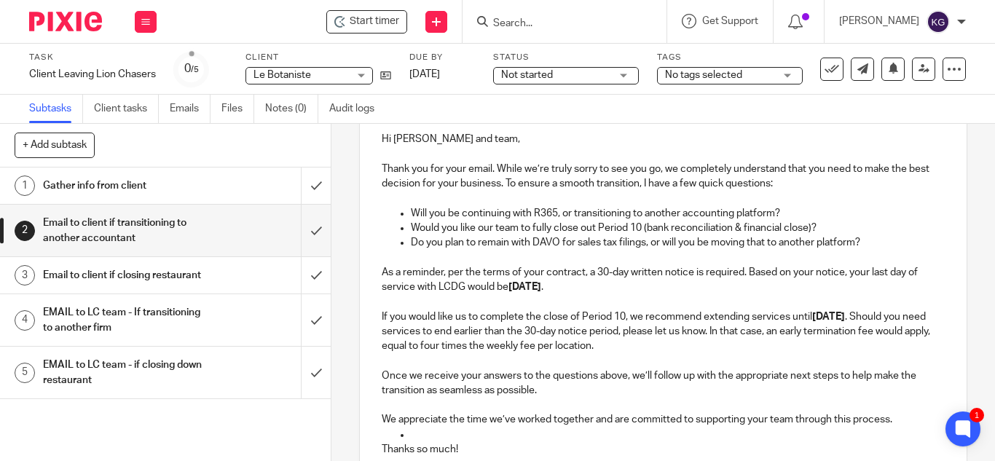
click at [809, 232] on p "Would you like our team to fully close out Period 10 (bank reconciliation & fin…" at bounding box center [678, 228] width 534 height 15
click at [612, 286] on p "As a reminder, per the terms of your contract, a 30-day written notice is requi…" at bounding box center [663, 280] width 563 height 30
click at [735, 346] on p "If you would like us to complete the close of Period 10, we recommend extending…" at bounding box center [663, 332] width 563 height 44
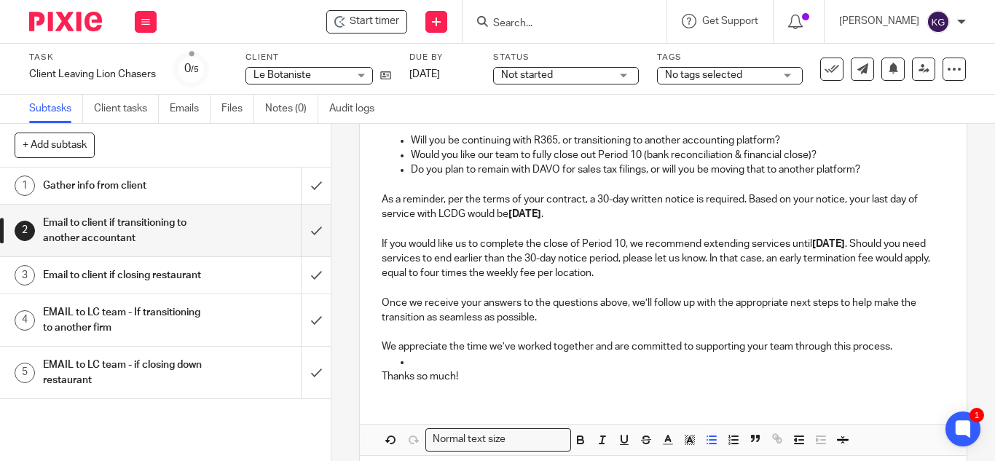
click at [441, 365] on p at bounding box center [678, 362] width 534 height 15
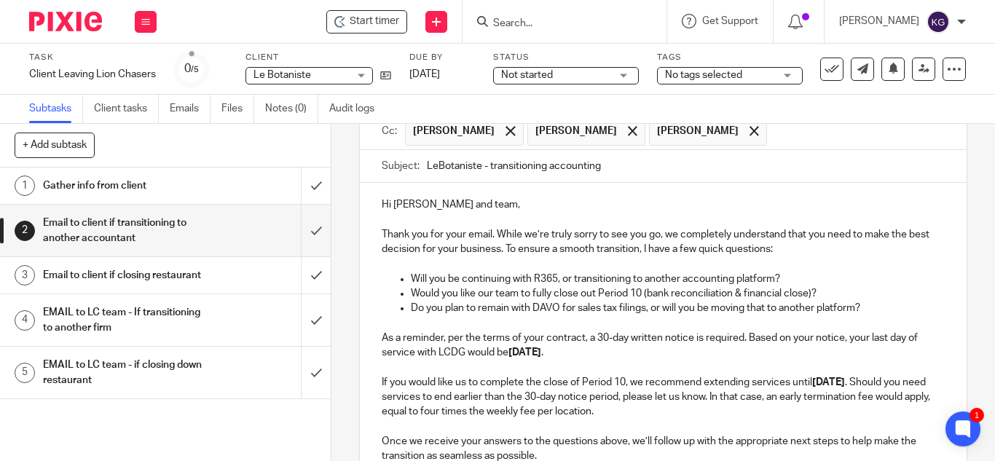
scroll to position [219, 0]
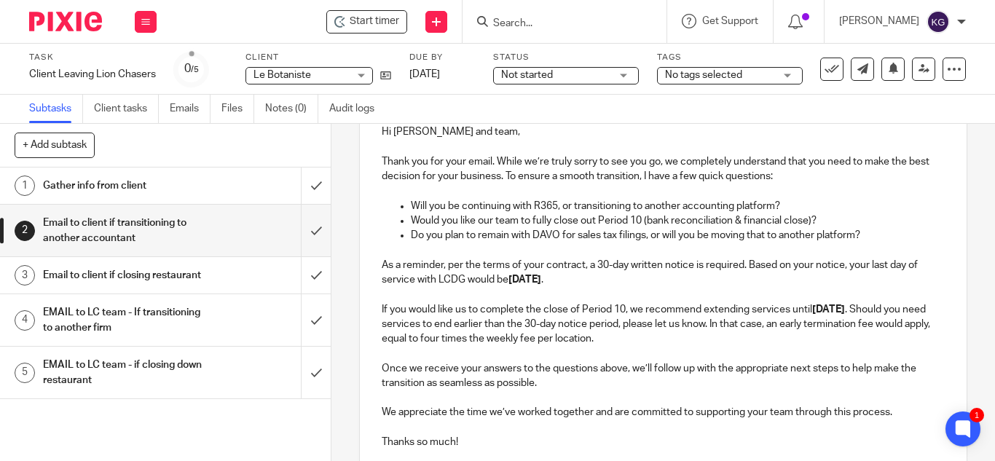
click at [810, 222] on p "Would you like our team to fully close out Period 10 (bank reconciliation & fin…" at bounding box center [678, 220] width 534 height 15
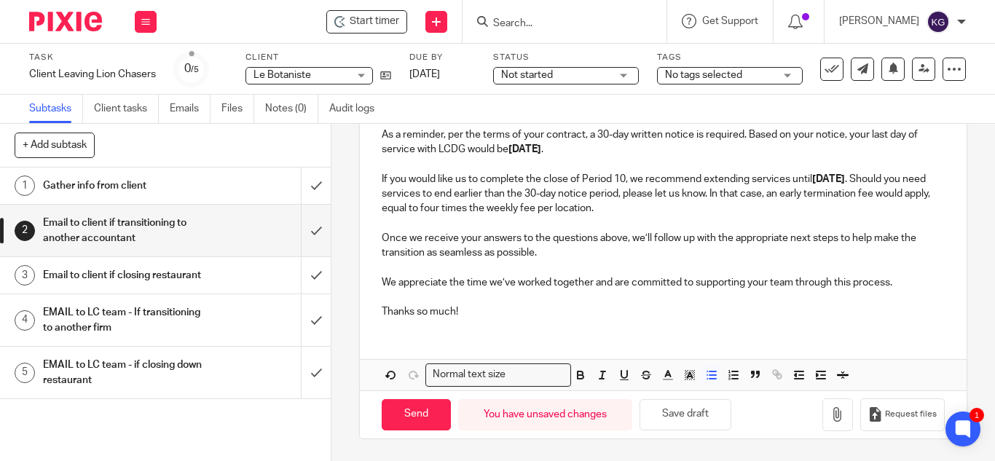
scroll to position [218, 0]
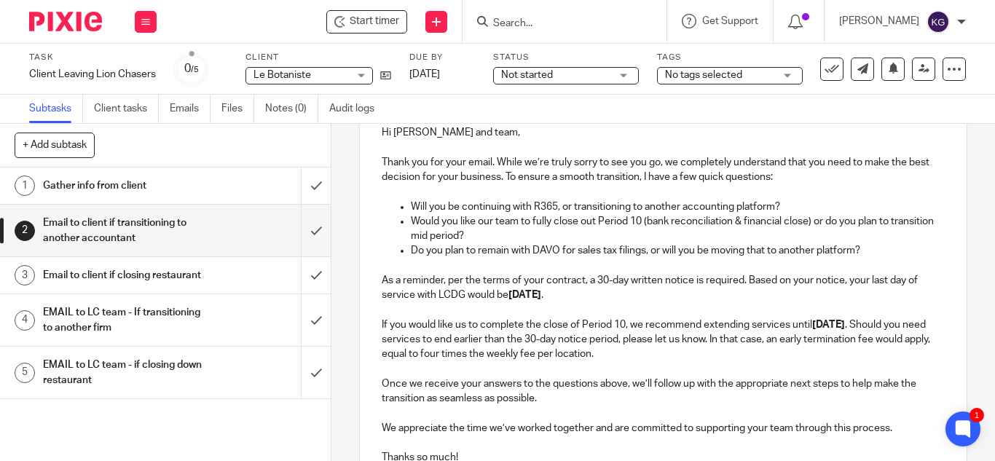
click at [449, 237] on p "Would you like our team to fully close out Period 10 (bank reconciliation & fin…" at bounding box center [678, 229] width 534 height 30
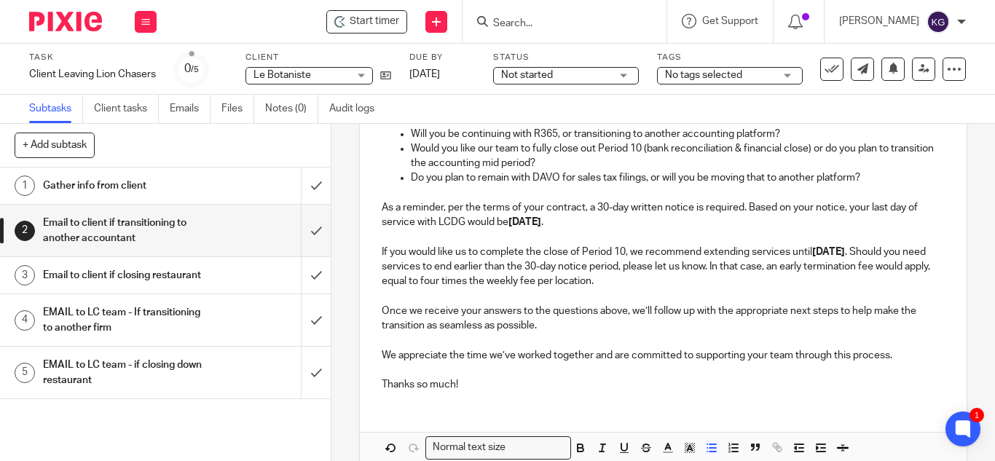
scroll to position [364, 0]
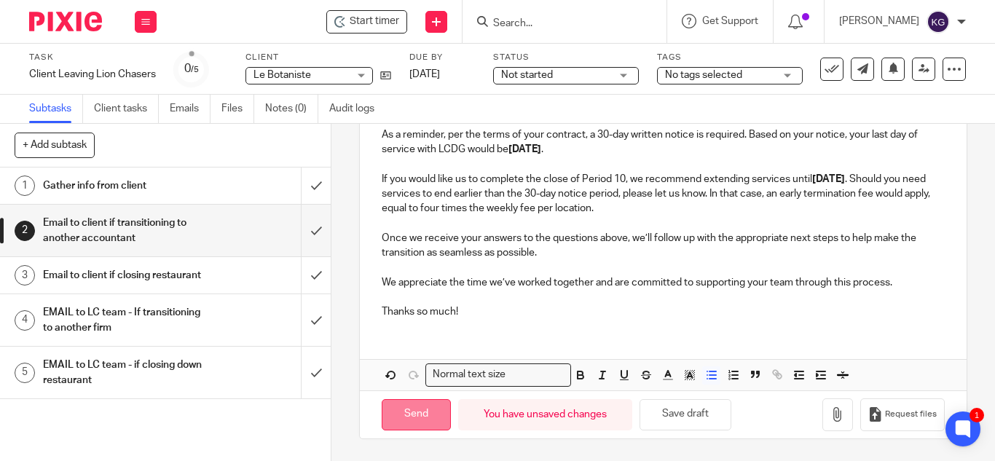
click at [408, 423] on input "Send" at bounding box center [416, 414] width 69 height 31
type input "Sent"
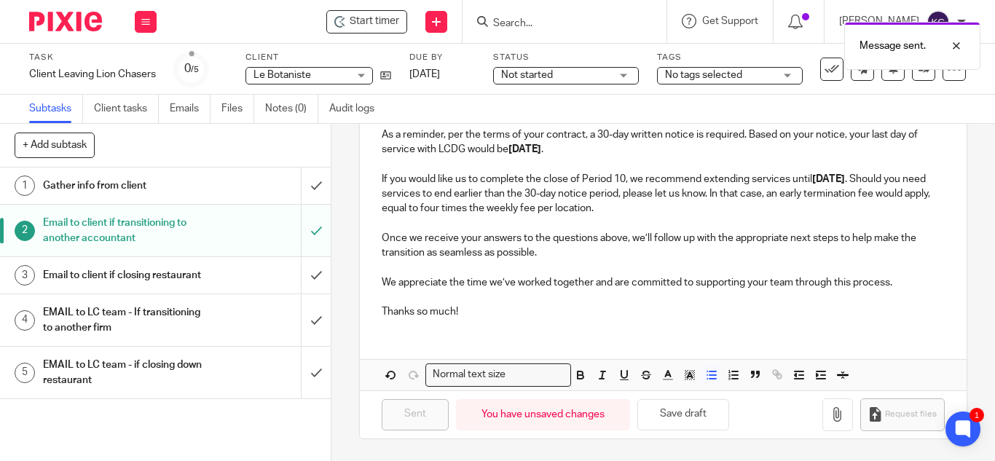
click at [747, 77] on span "No tags selected" at bounding box center [719, 75] width 109 height 15
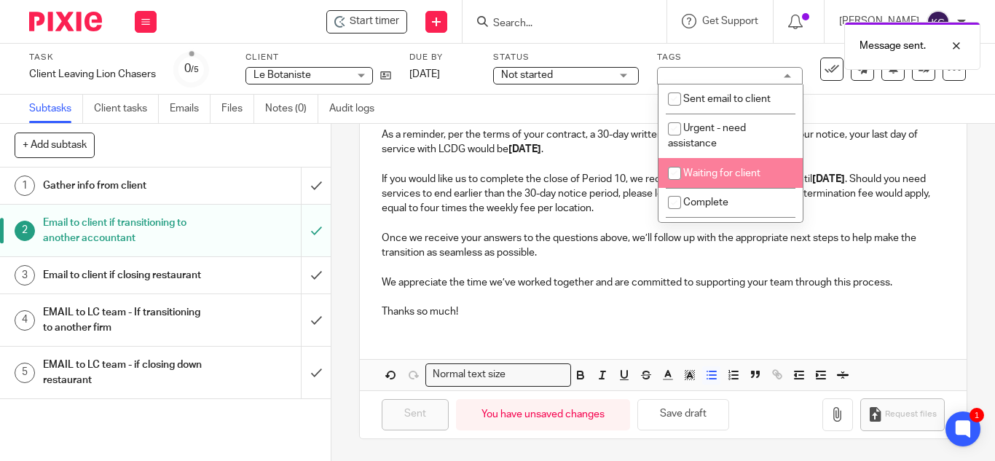
click at [675, 177] on input "checkbox" at bounding box center [675, 174] width 28 height 28
checkbox input "true"
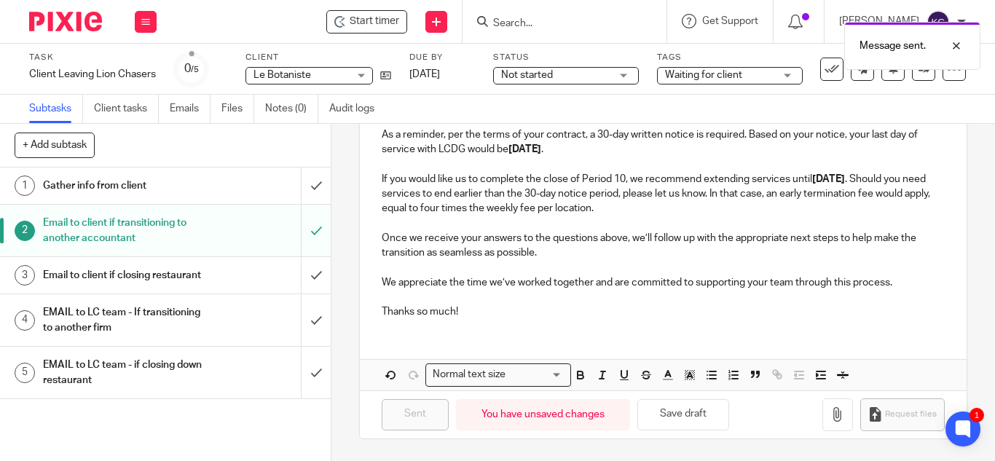
click at [516, 201] on p "If you would like us to complete the close of Period 10, we recommend extending…" at bounding box center [663, 194] width 563 height 44
click at [564, 80] on span "Not started" at bounding box center [555, 75] width 109 height 15
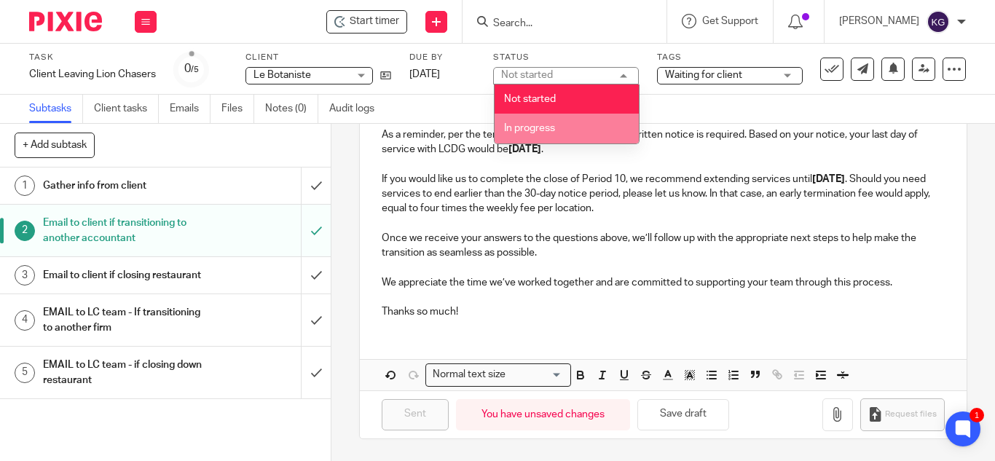
click at [548, 123] on span "In progress" at bounding box center [529, 128] width 51 height 10
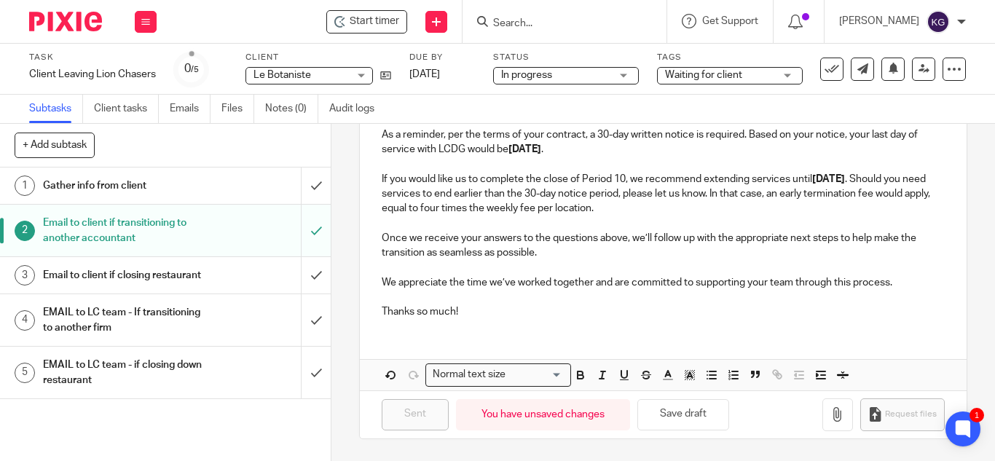
click at [546, 30] on input "Search" at bounding box center [557, 23] width 131 height 13
type input "l"
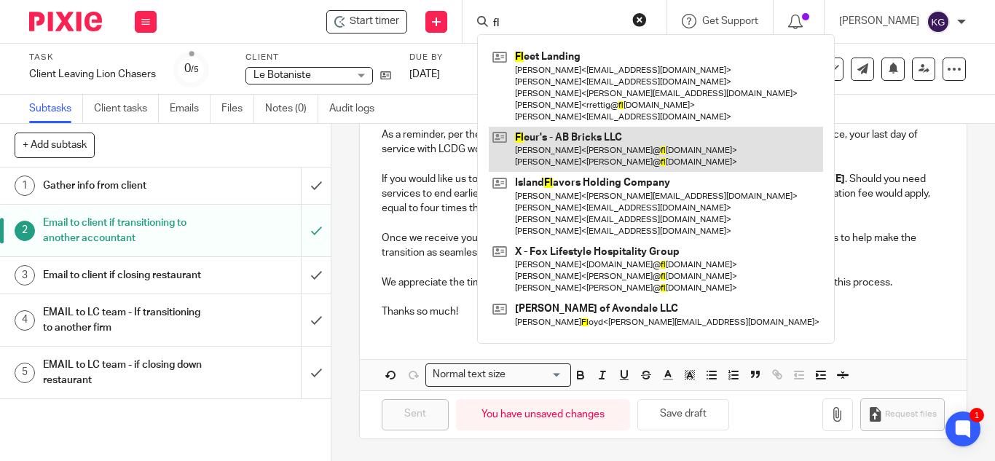
type input "fl"
click at [609, 152] on link at bounding box center [656, 149] width 334 height 45
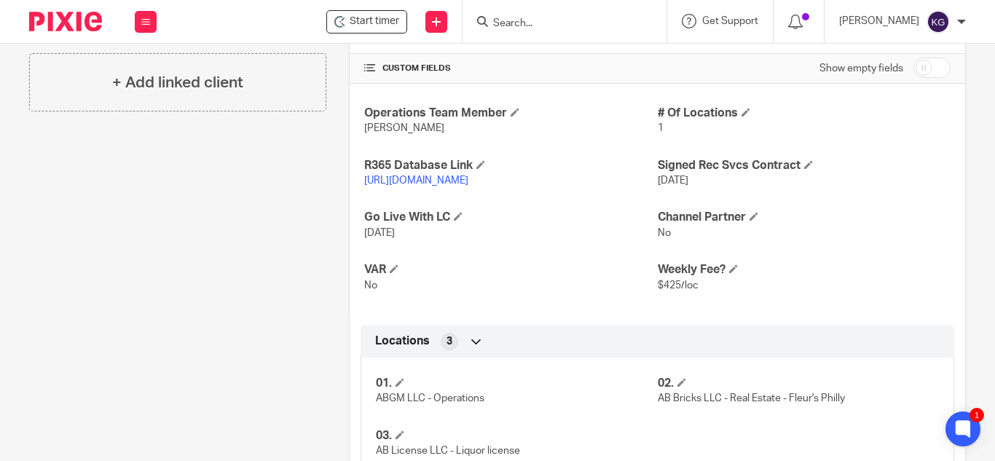
scroll to position [510, 0]
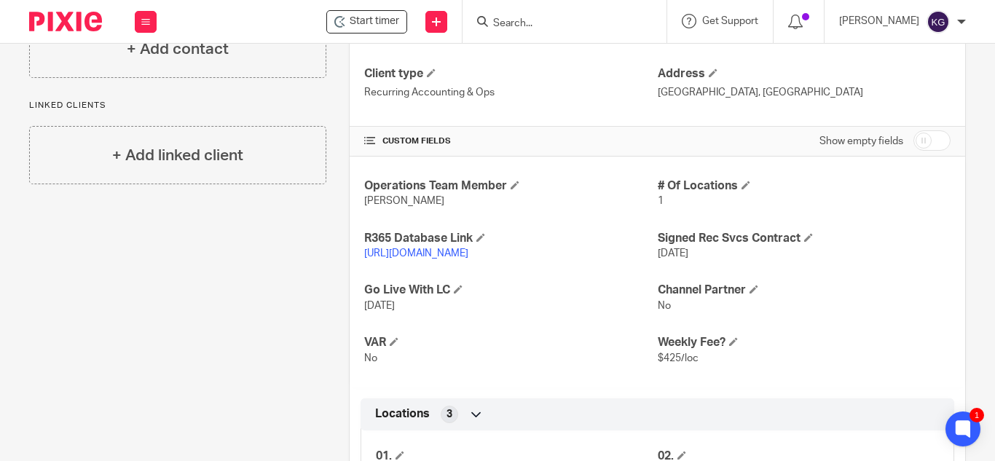
click at [543, 19] on input "Search" at bounding box center [557, 23] width 131 height 13
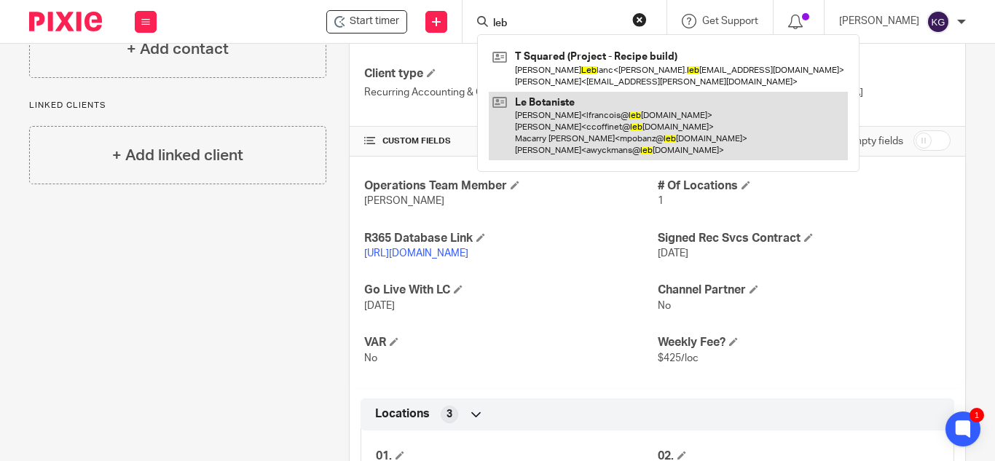
type input "leb"
click at [569, 126] on link at bounding box center [668, 126] width 359 height 69
